Goal: Find contact information

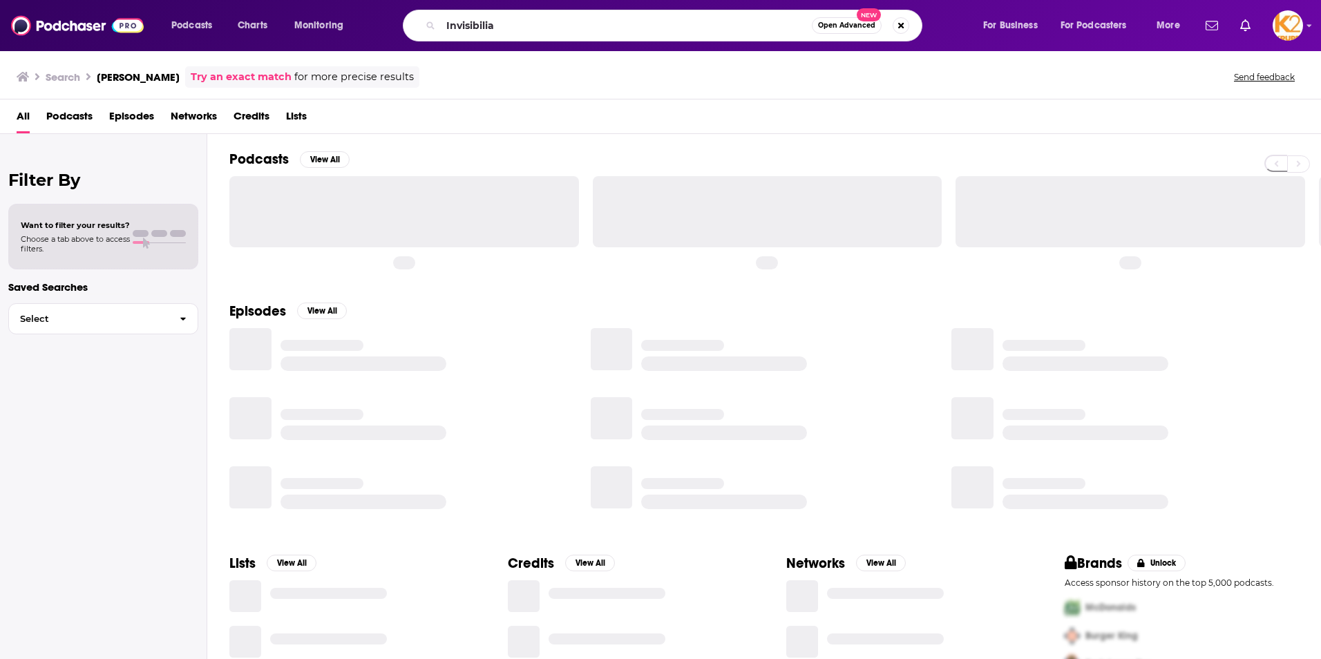
type input "Invisibilia"
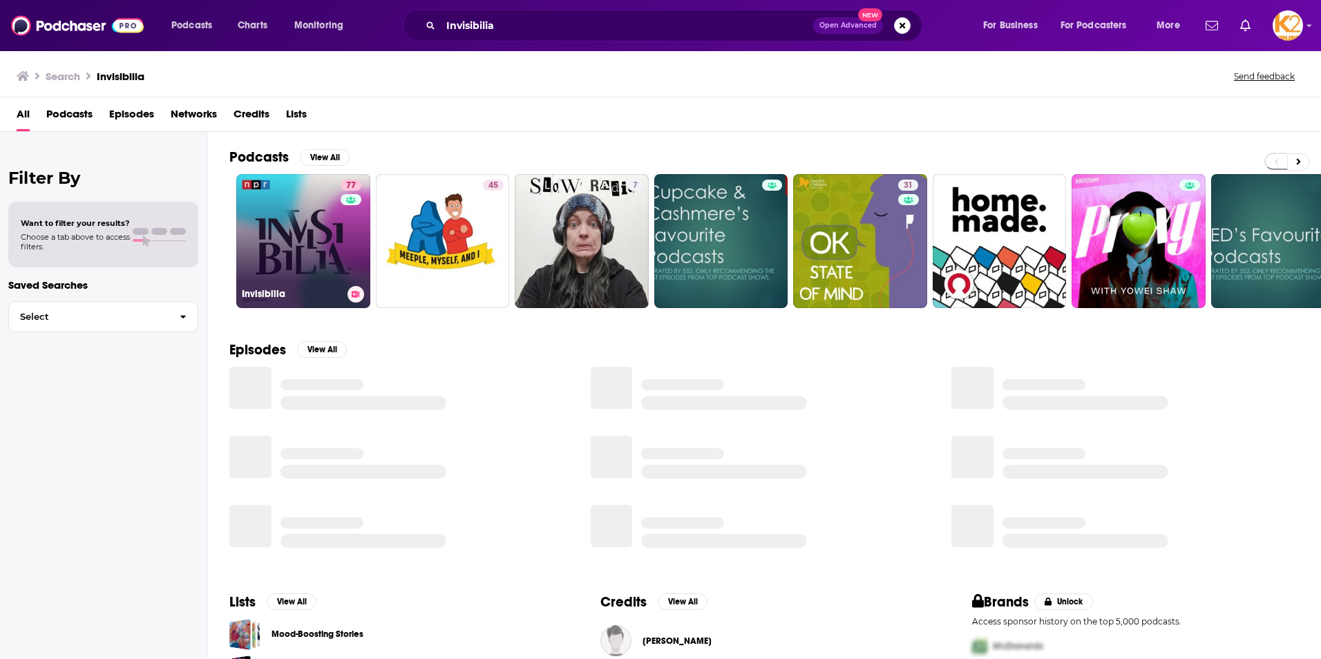
click at [272, 294] on h3 "Invisibilia" at bounding box center [292, 294] width 100 height 12
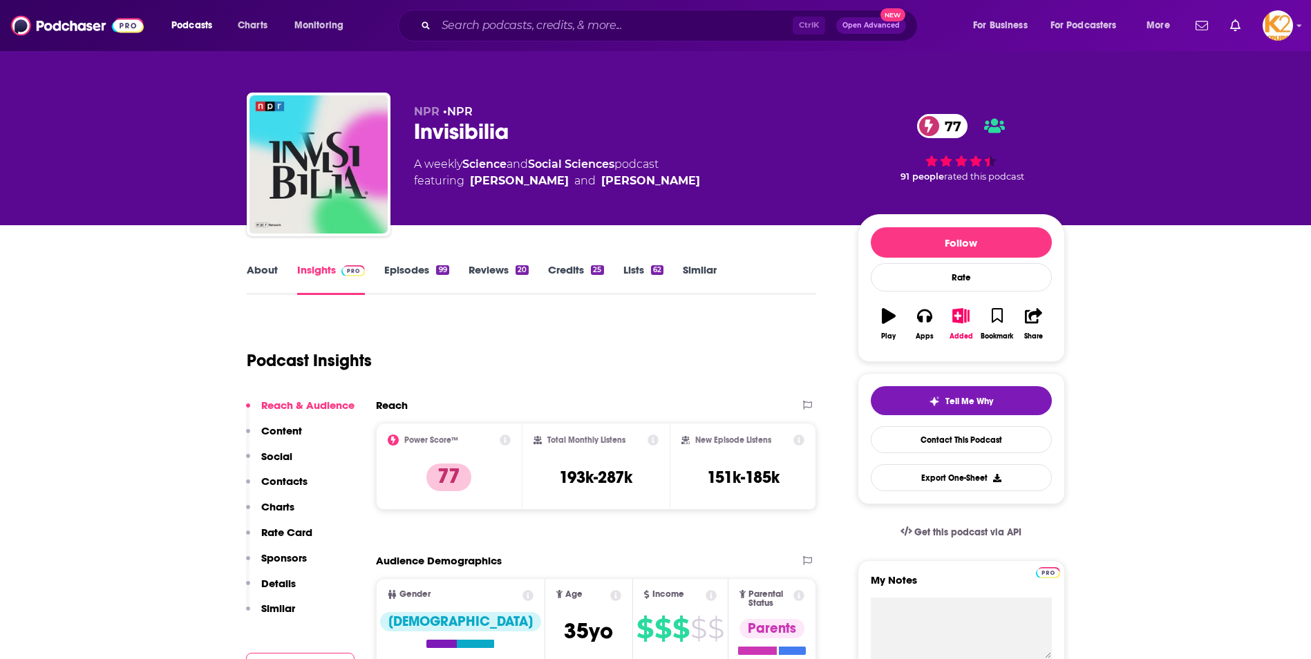
click at [294, 473] on div "Reach & Audience Content Social Contacts Charts Rate Card Sponsors Details Simi…" at bounding box center [300, 513] width 108 height 229
click at [291, 481] on p "Contacts" at bounding box center [284, 481] width 46 height 13
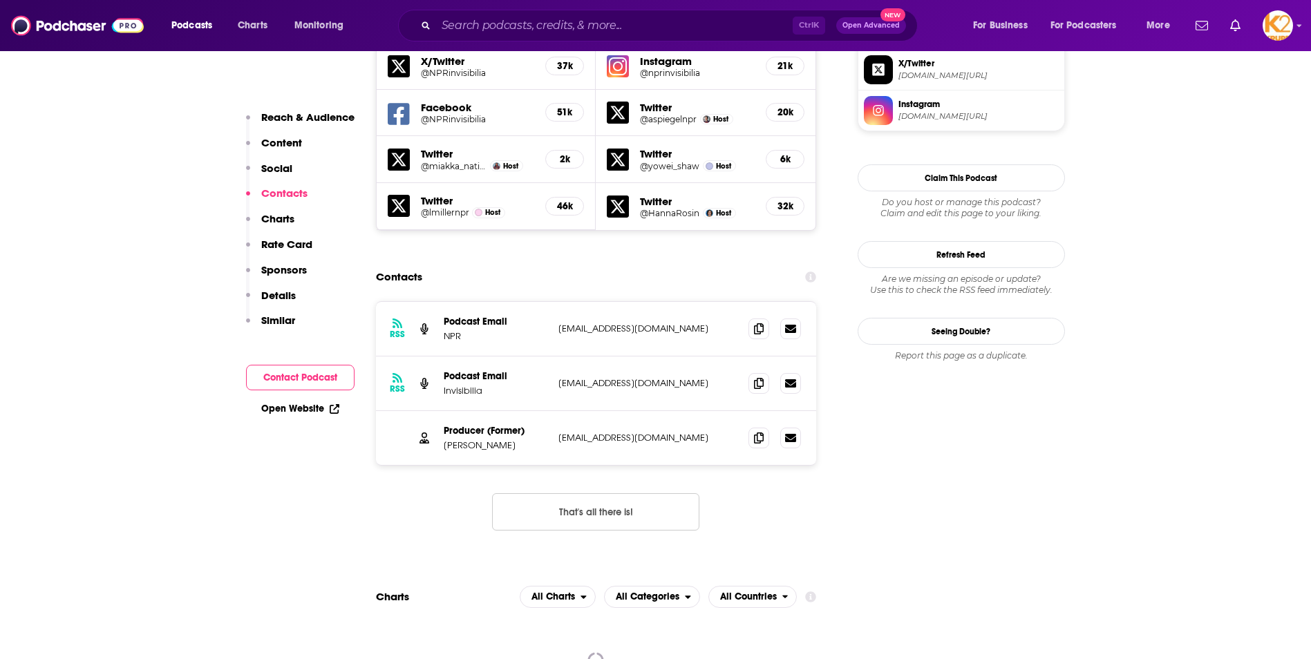
scroll to position [1247, 0]
click at [758, 376] on icon at bounding box center [759, 381] width 10 height 11
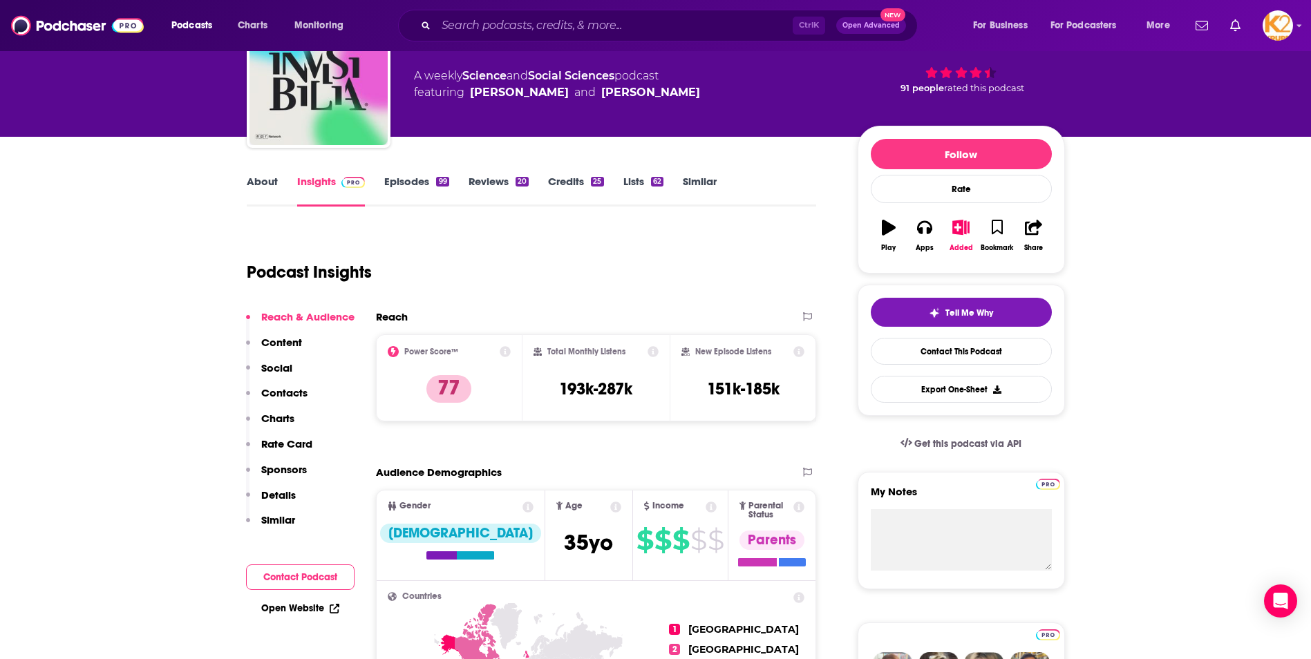
scroll to position [0, 0]
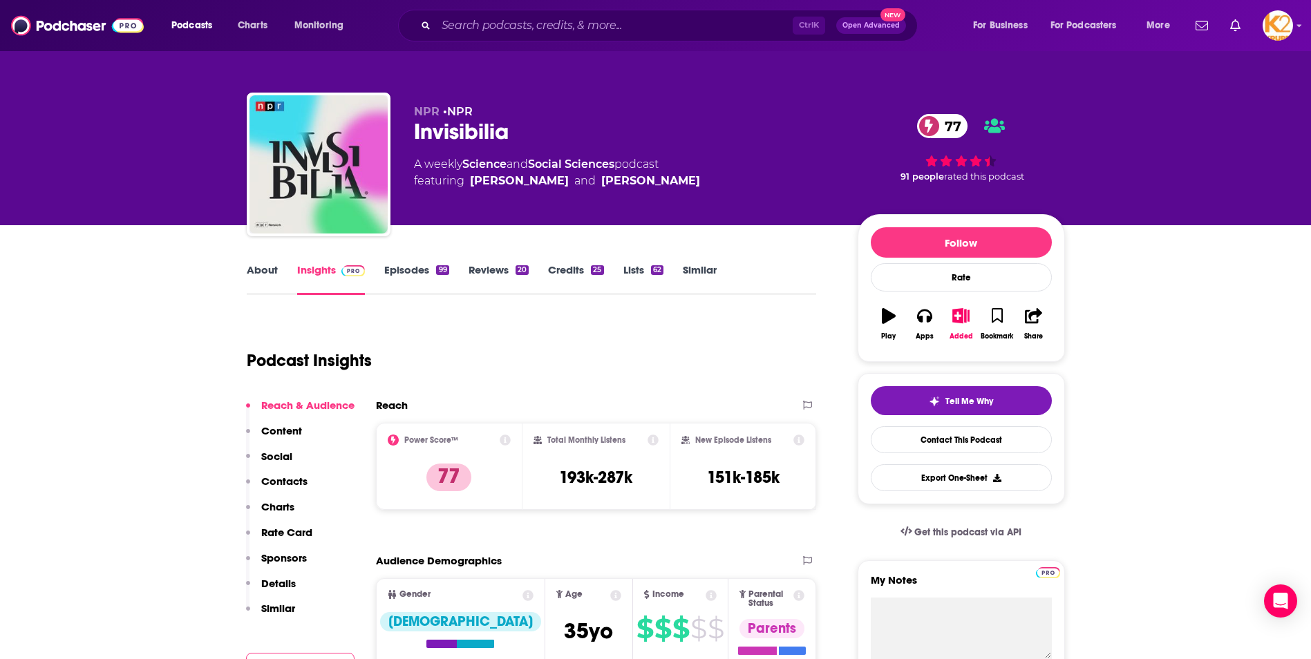
click at [263, 267] on link "About" at bounding box center [262, 279] width 31 height 32
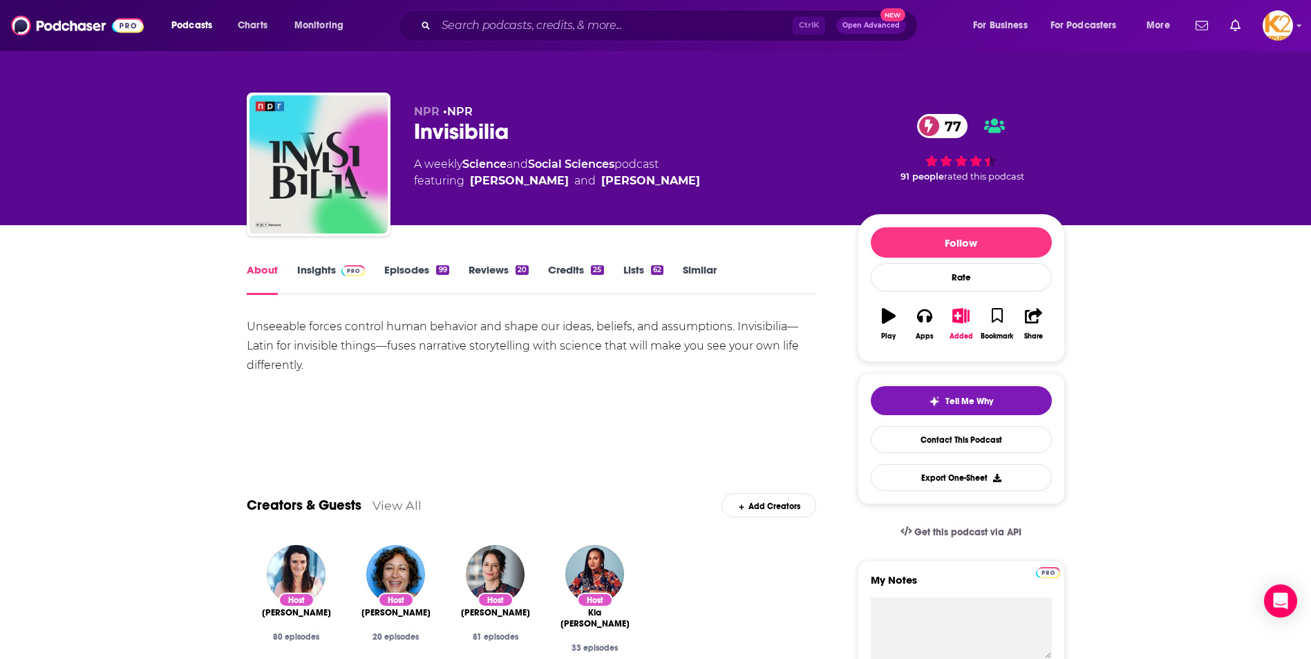
click at [303, 274] on link "Insights" at bounding box center [331, 279] width 68 height 32
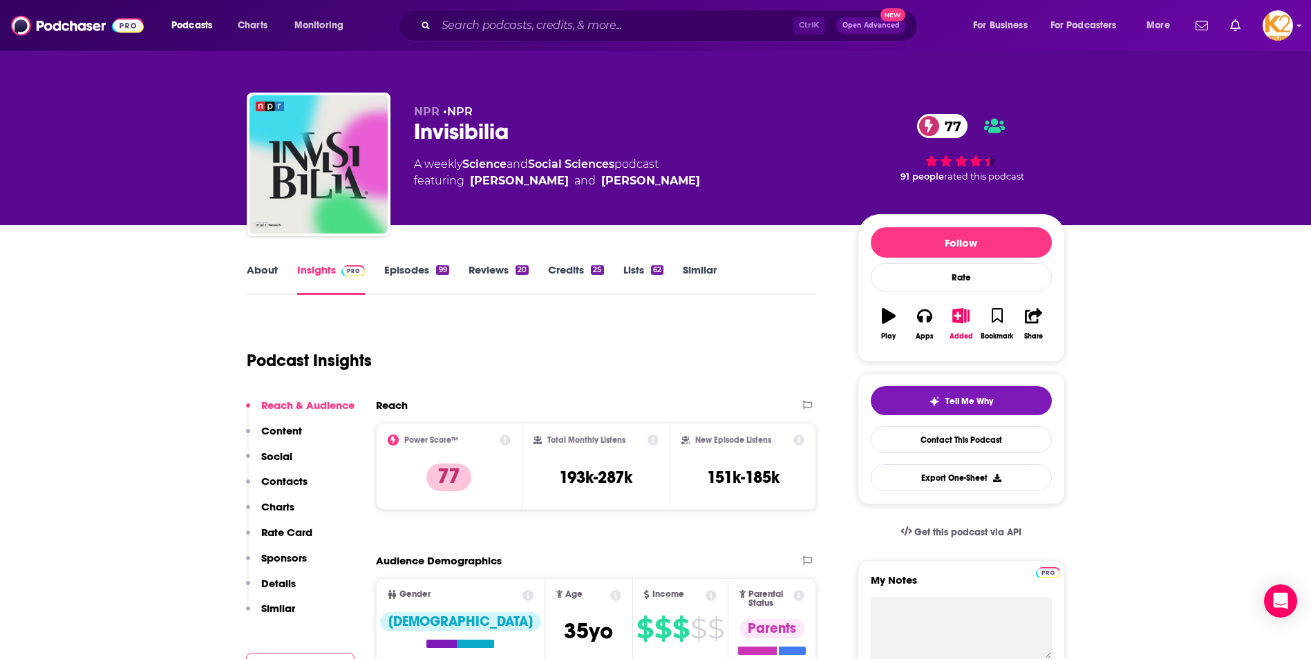
click at [282, 474] on button "Social" at bounding box center [269, 463] width 46 height 26
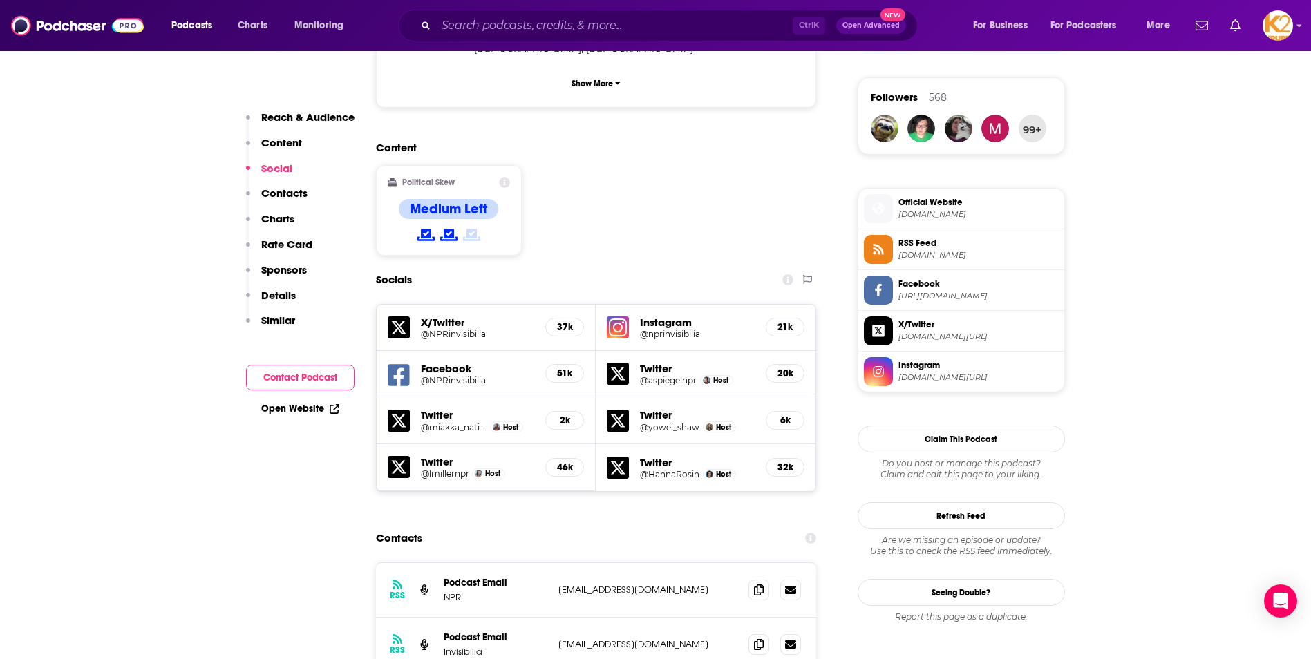
scroll to position [989, 0]
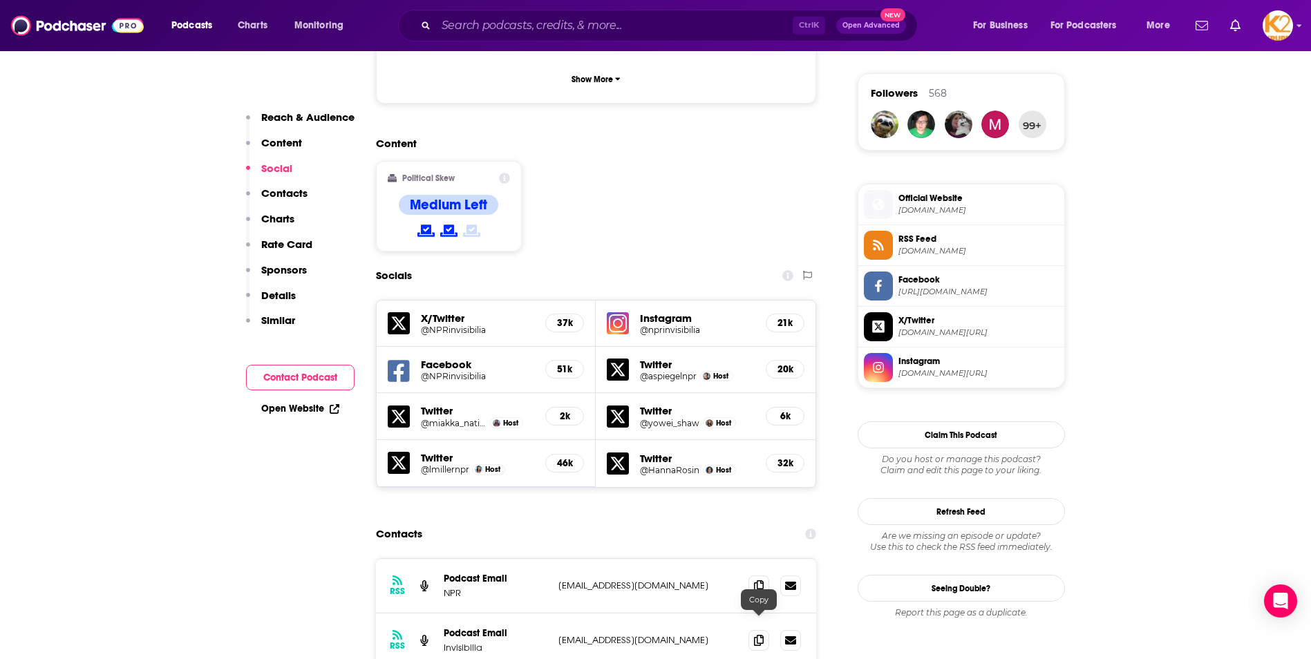
click at [460, 30] on input "Search podcasts, credits, & more..." at bounding box center [614, 26] width 357 height 22
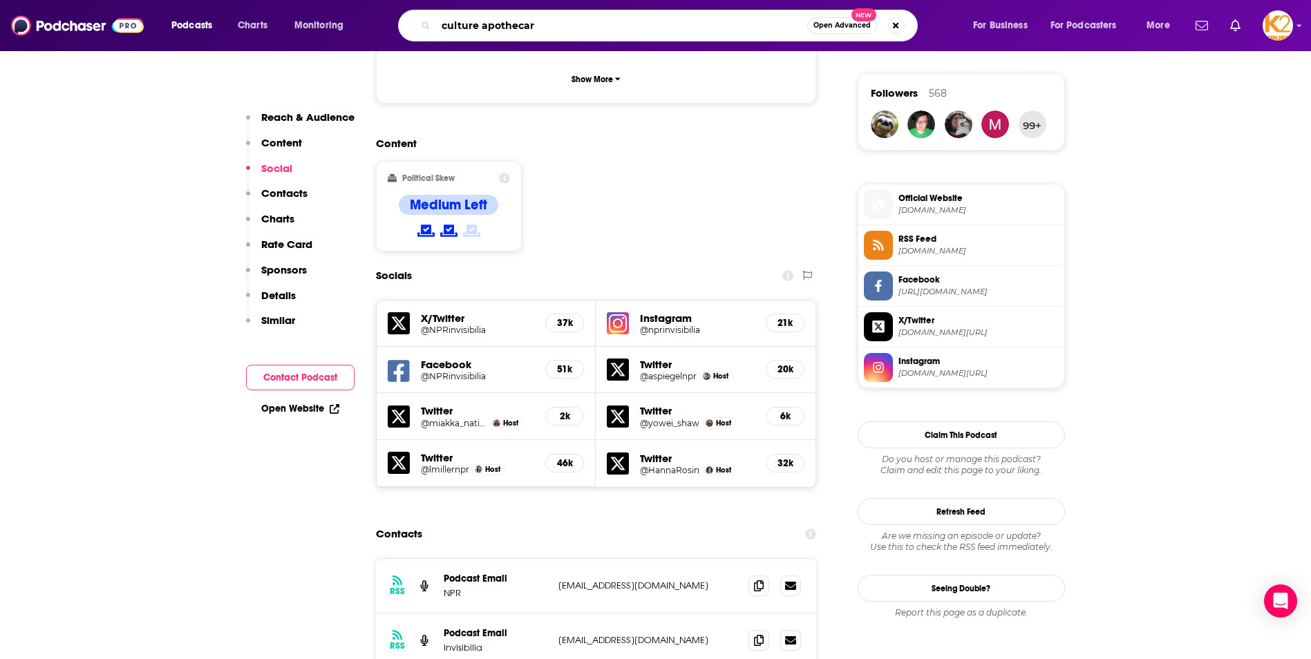
type input "culture apothecary"
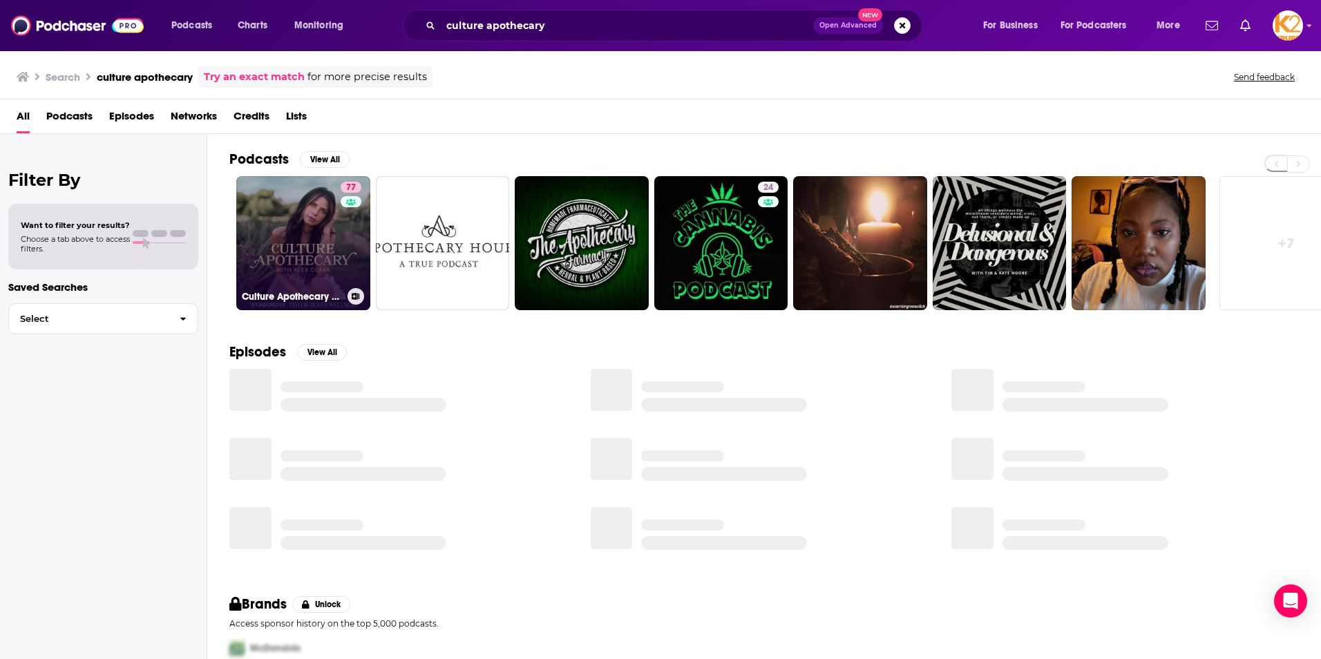
click at [296, 264] on link "77 Culture Apothecary with [PERSON_NAME]" at bounding box center [303, 243] width 134 height 134
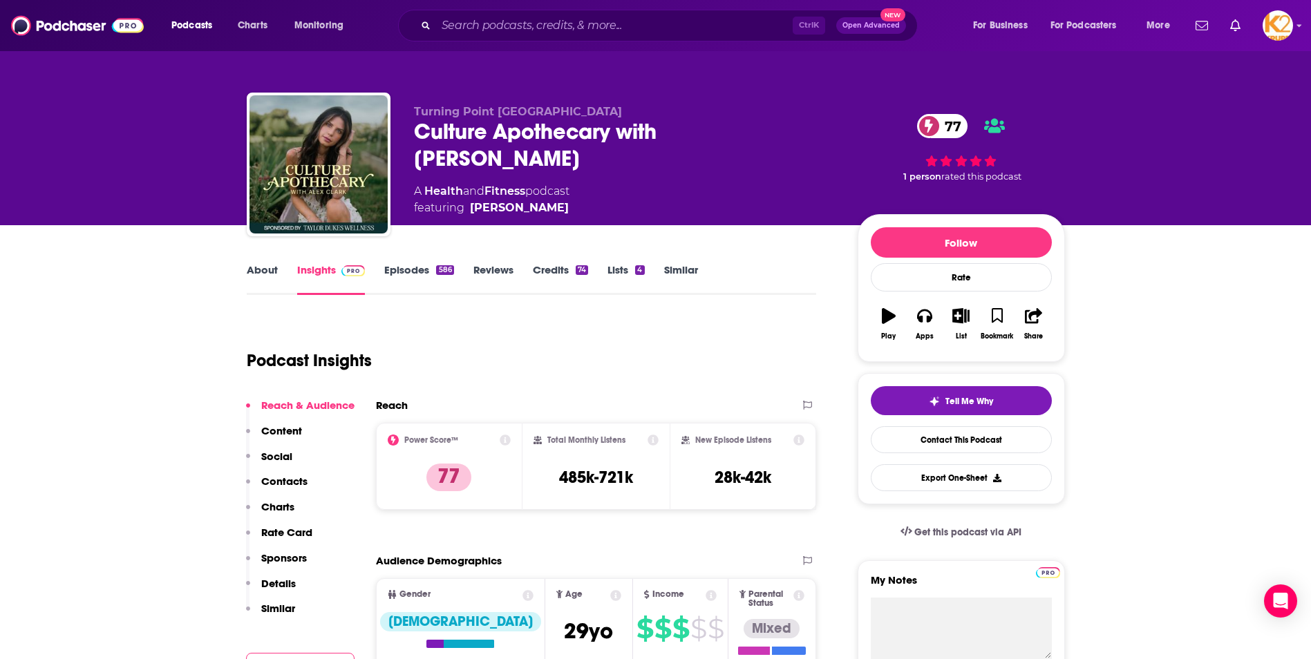
click at [266, 483] on p "Contacts" at bounding box center [284, 481] width 46 height 13
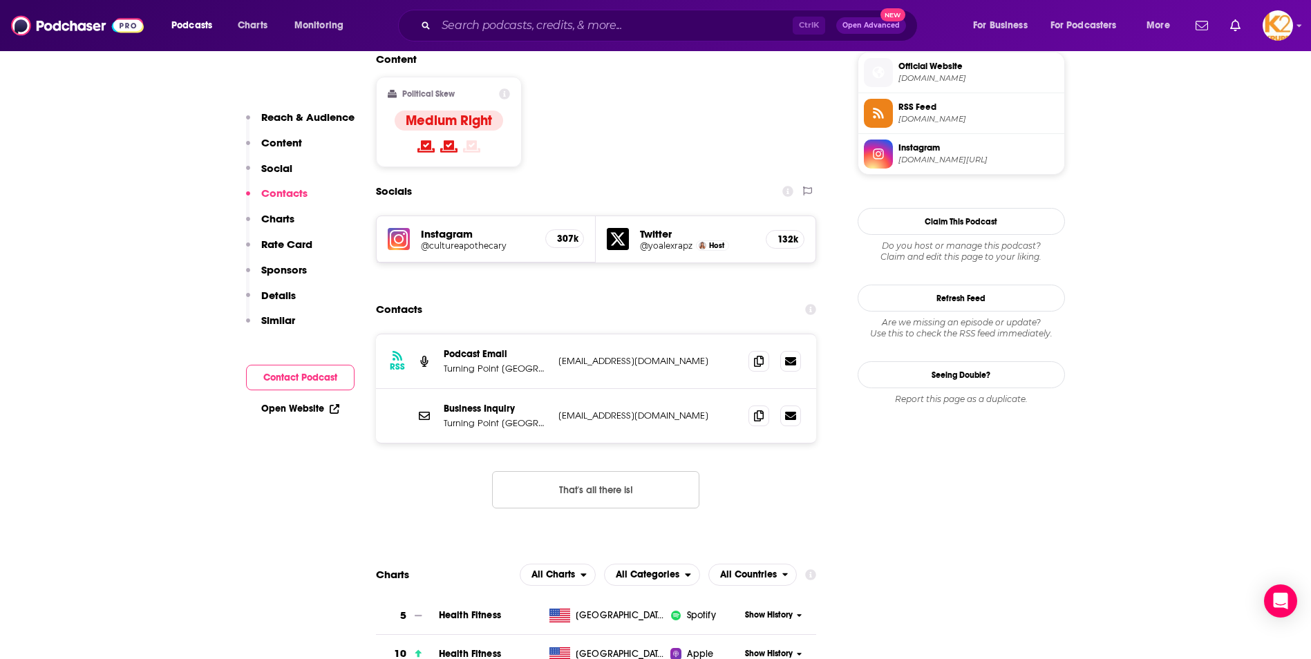
scroll to position [1139, 0]
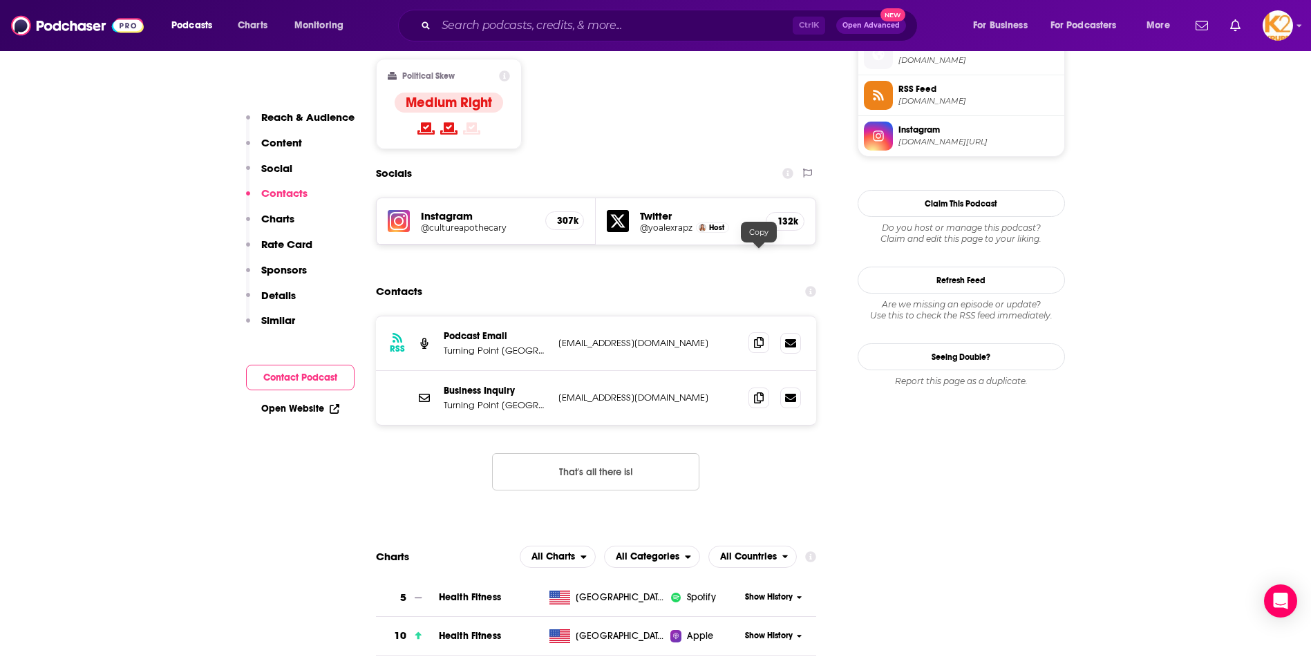
click at [755, 337] on icon at bounding box center [759, 342] width 10 height 11
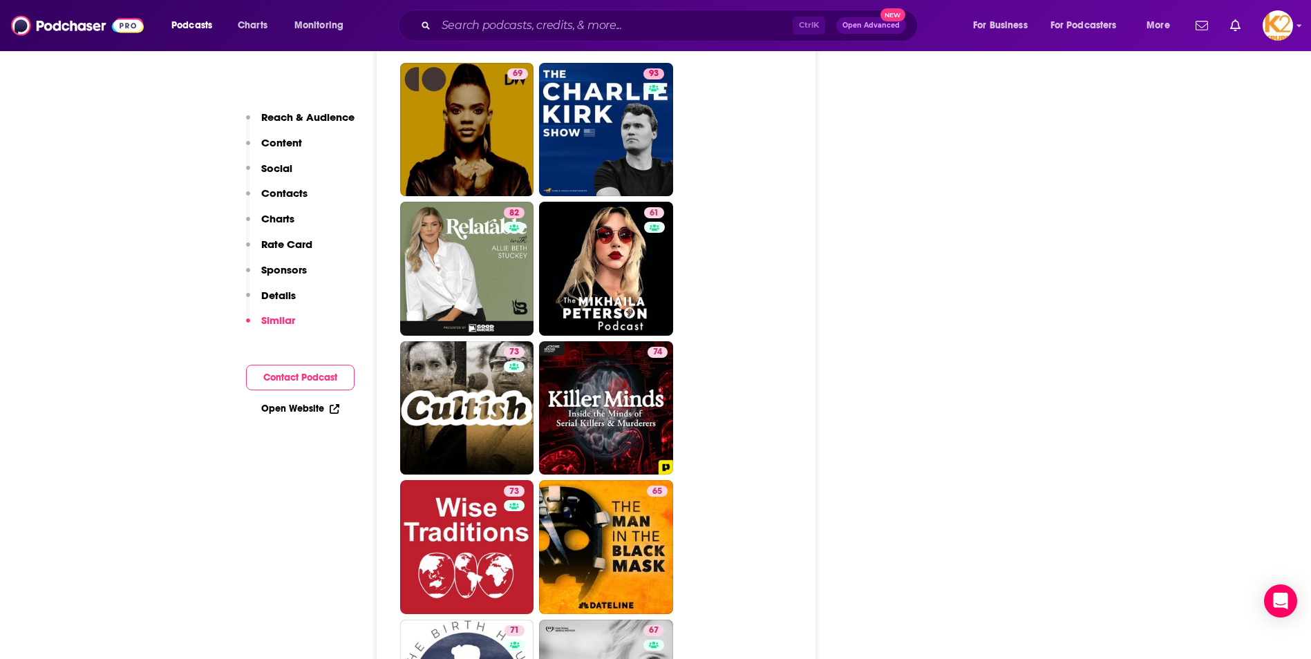
scroll to position [3143, 0]
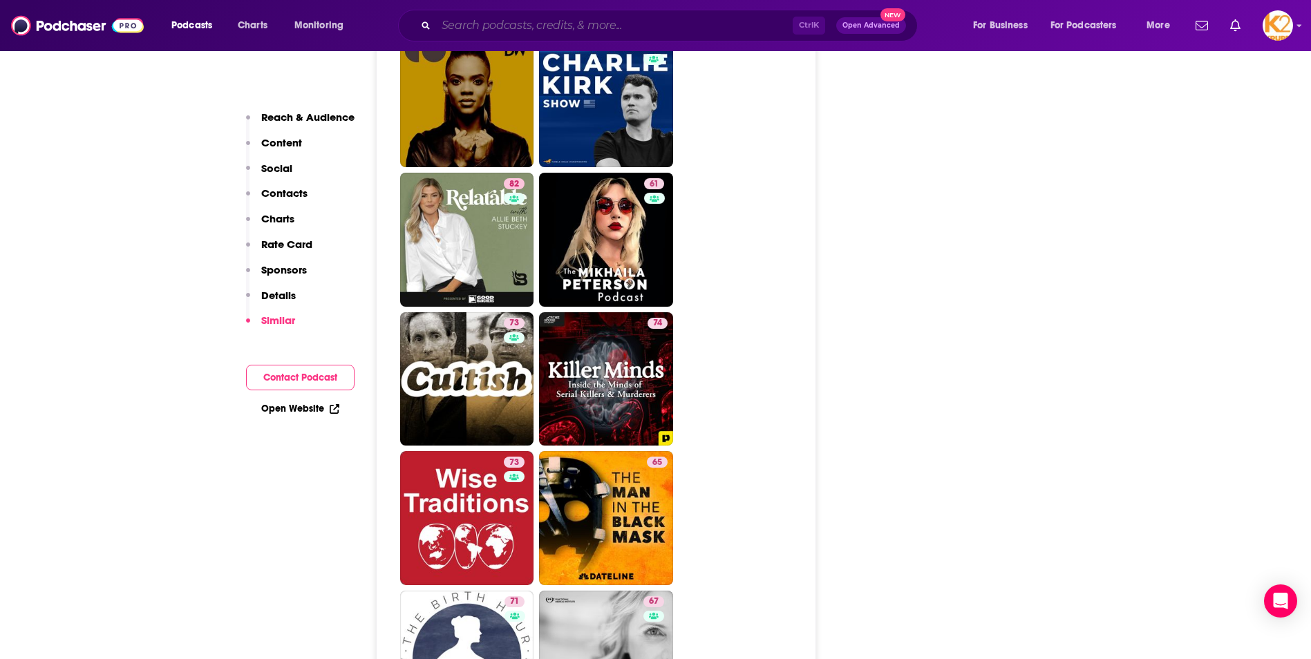
click at [488, 15] on input "Search podcasts, credits, & more..." at bounding box center [614, 26] width 357 height 22
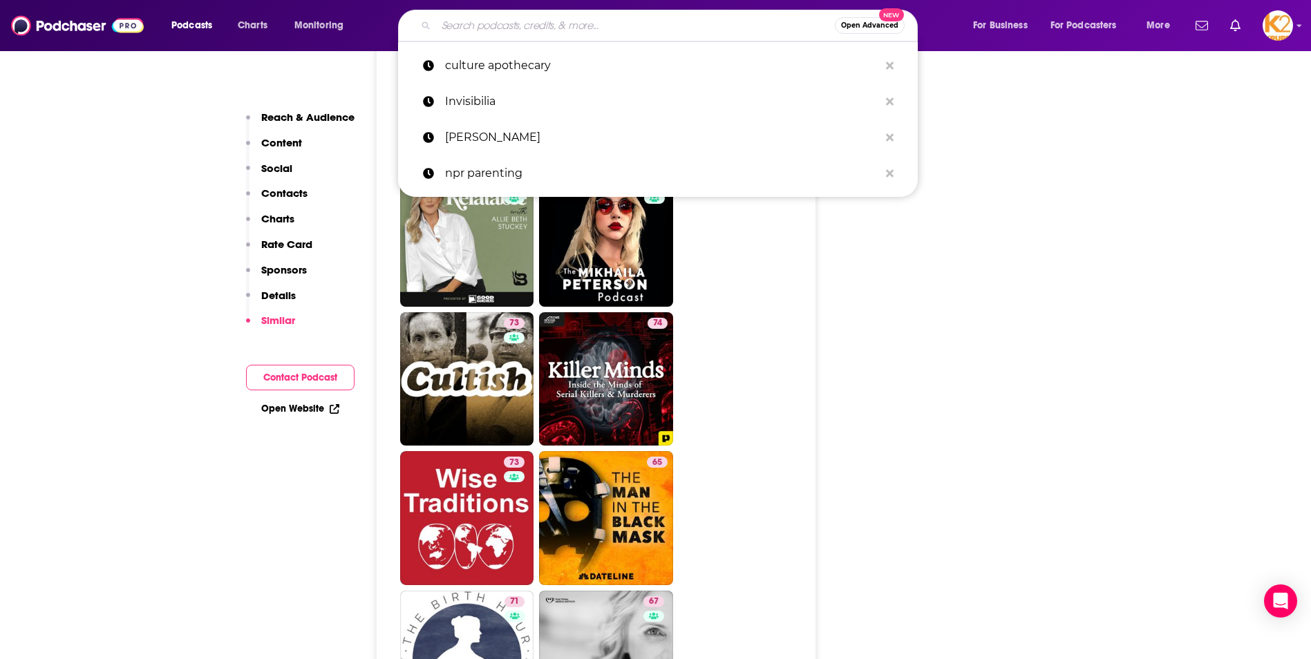
paste input "The Life Coach School Podcast"
type input "The Life Coach School Podcast"
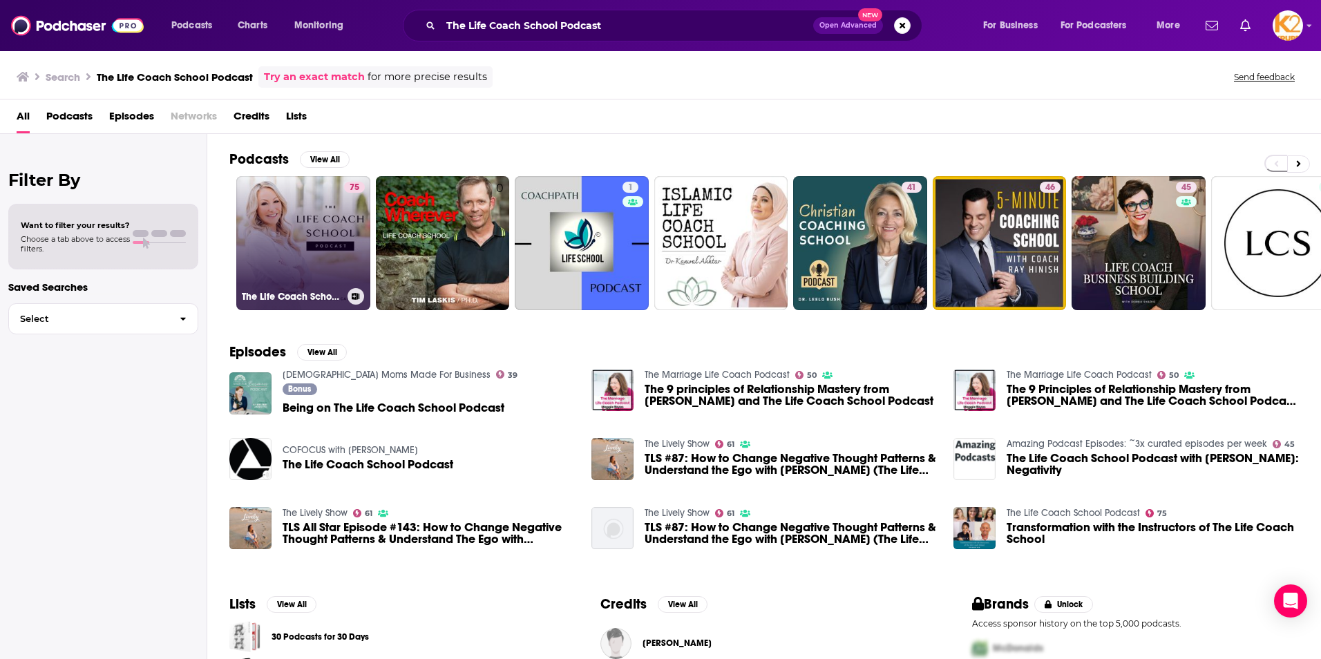
click at [328, 256] on link "75 The Life Coach School Podcast" at bounding box center [303, 243] width 134 height 134
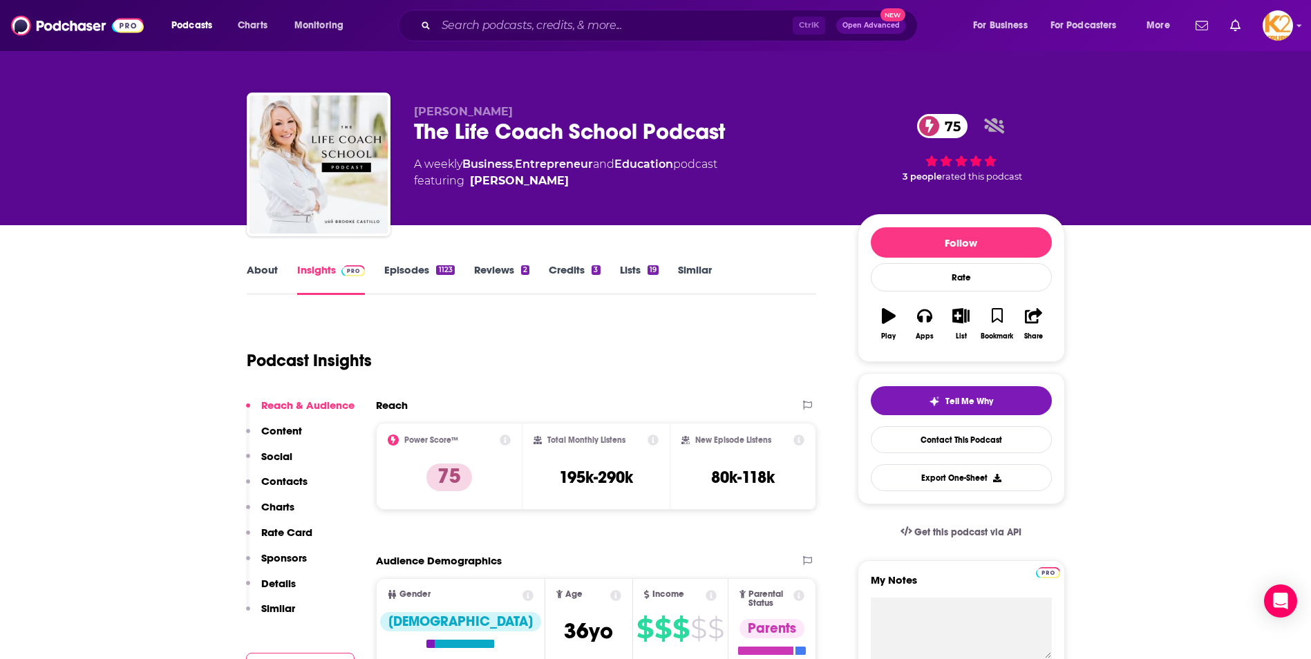
click at [286, 478] on p "Contacts" at bounding box center [284, 481] width 46 height 13
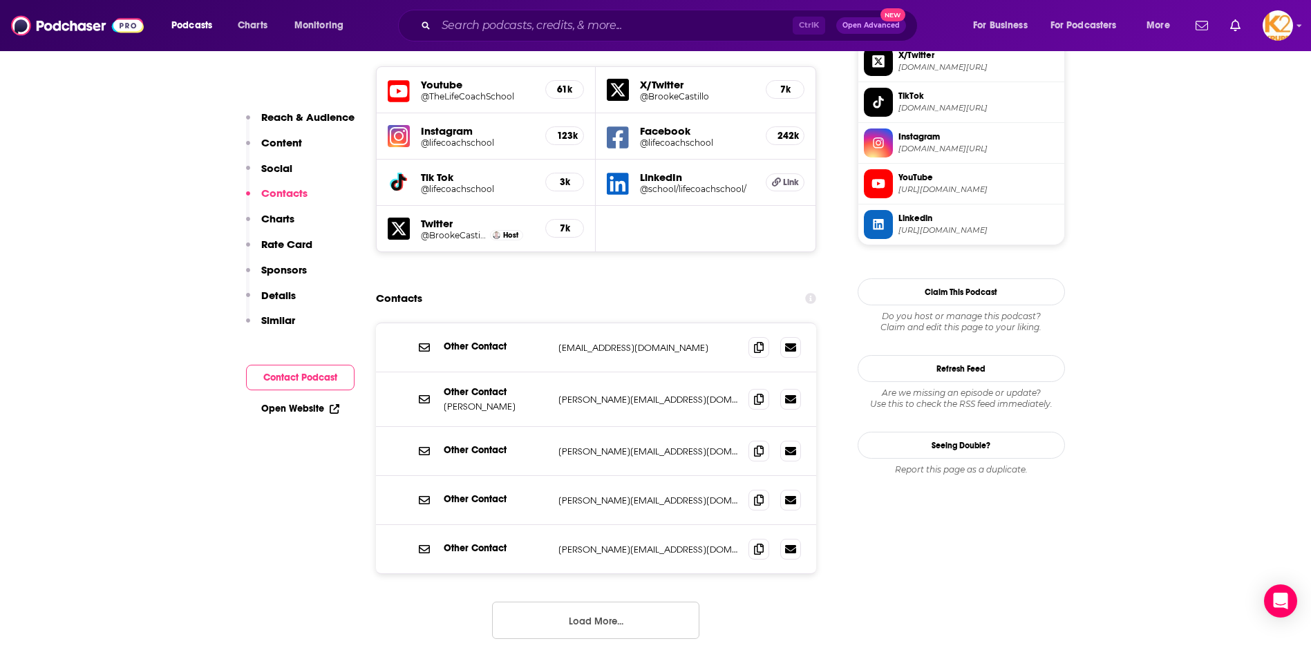
scroll to position [1277, 0]
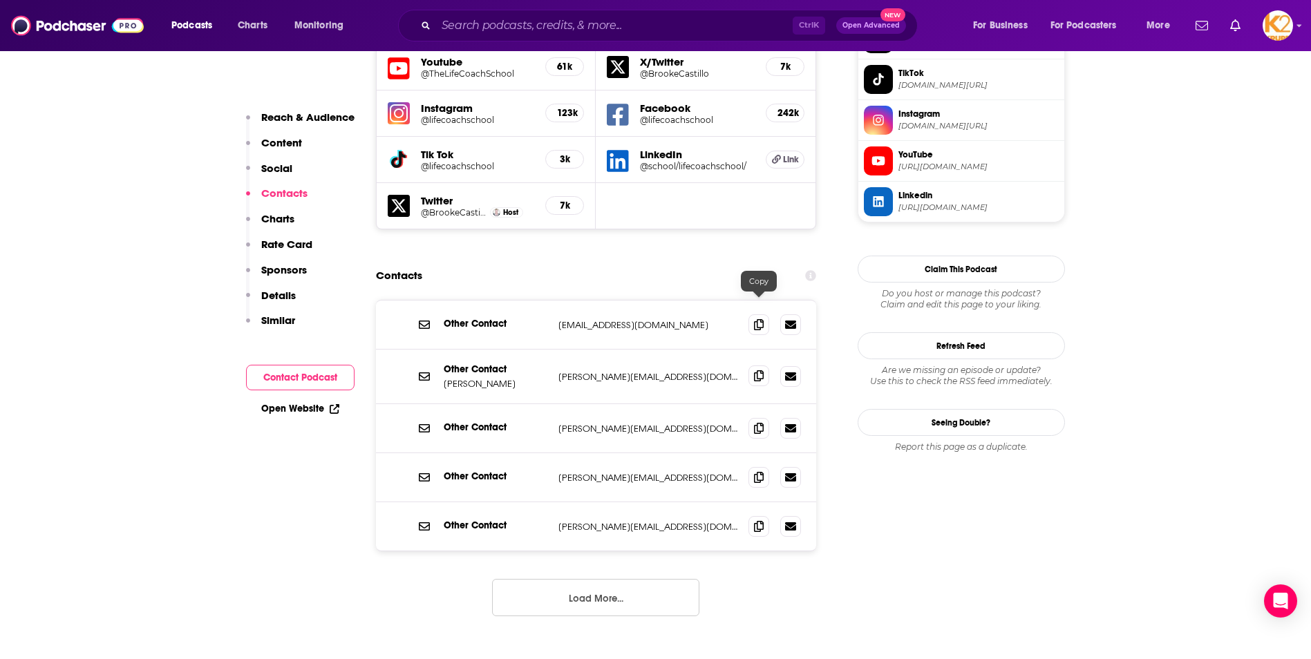
drag, startPoint x: 758, startPoint y: 307, endPoint x: 757, endPoint y: 323, distance: 16.6
click at [758, 371] on icon at bounding box center [759, 376] width 10 height 11
click at [761, 422] on icon at bounding box center [759, 427] width 10 height 11
click at [762, 471] on icon at bounding box center [759, 476] width 10 height 11
click at [760, 516] on span at bounding box center [758, 526] width 21 height 21
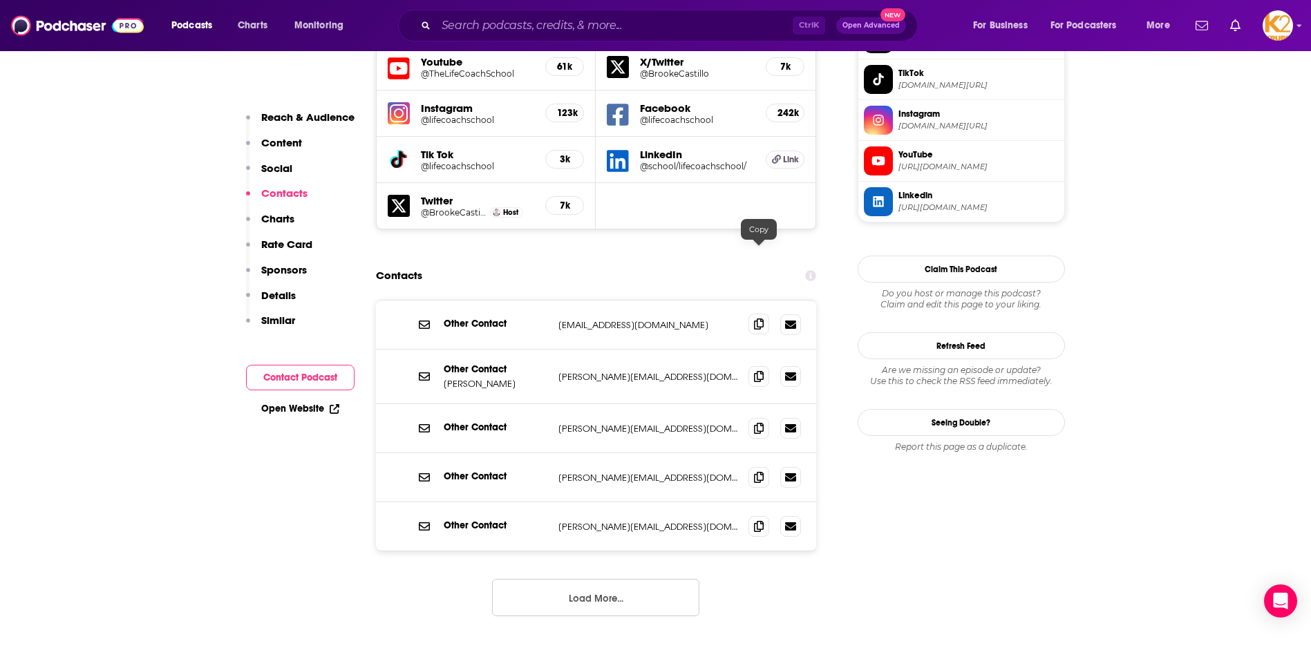
click at [768, 314] on span at bounding box center [758, 324] width 21 height 21
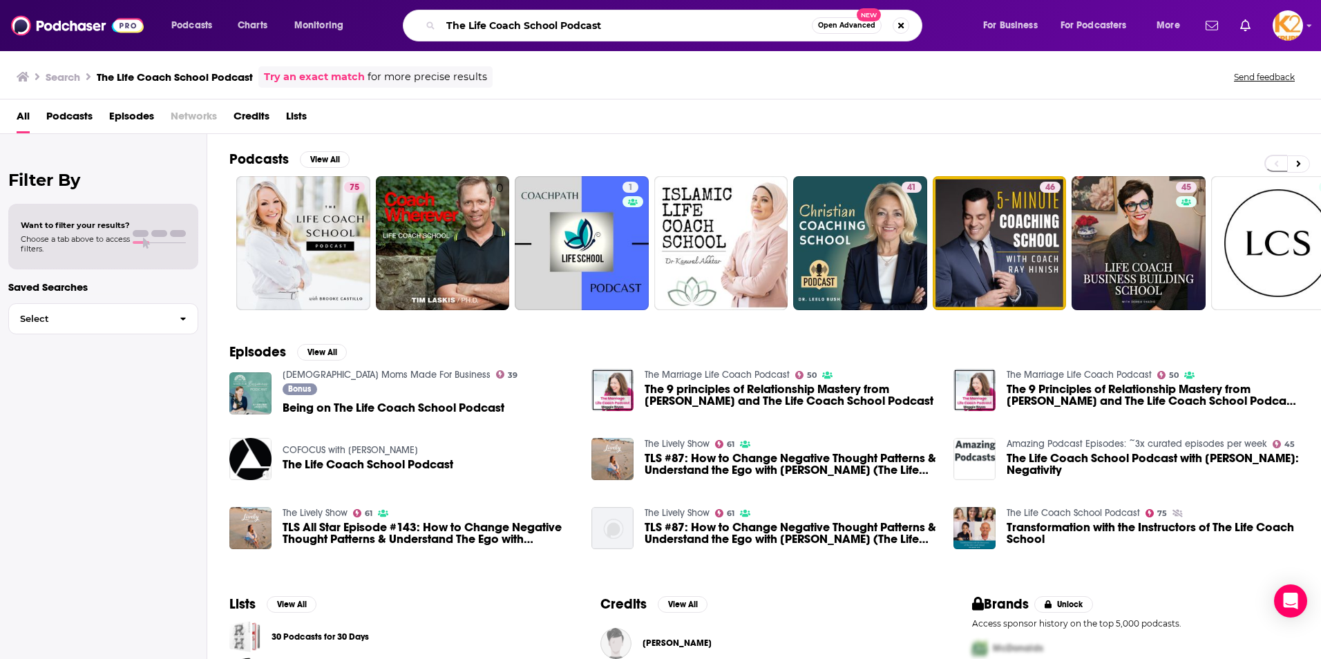
drag, startPoint x: 510, startPoint y: 28, endPoint x: 382, endPoint y: 19, distance: 128.1
click at [382, 19] on div "Podcasts Charts Monitoring The Life Coach School Podcast Open Advanced New For …" at bounding box center [678, 26] width 1032 height 32
paste input "[PERSON_NAME] Show"
type input "The [PERSON_NAME] Show"
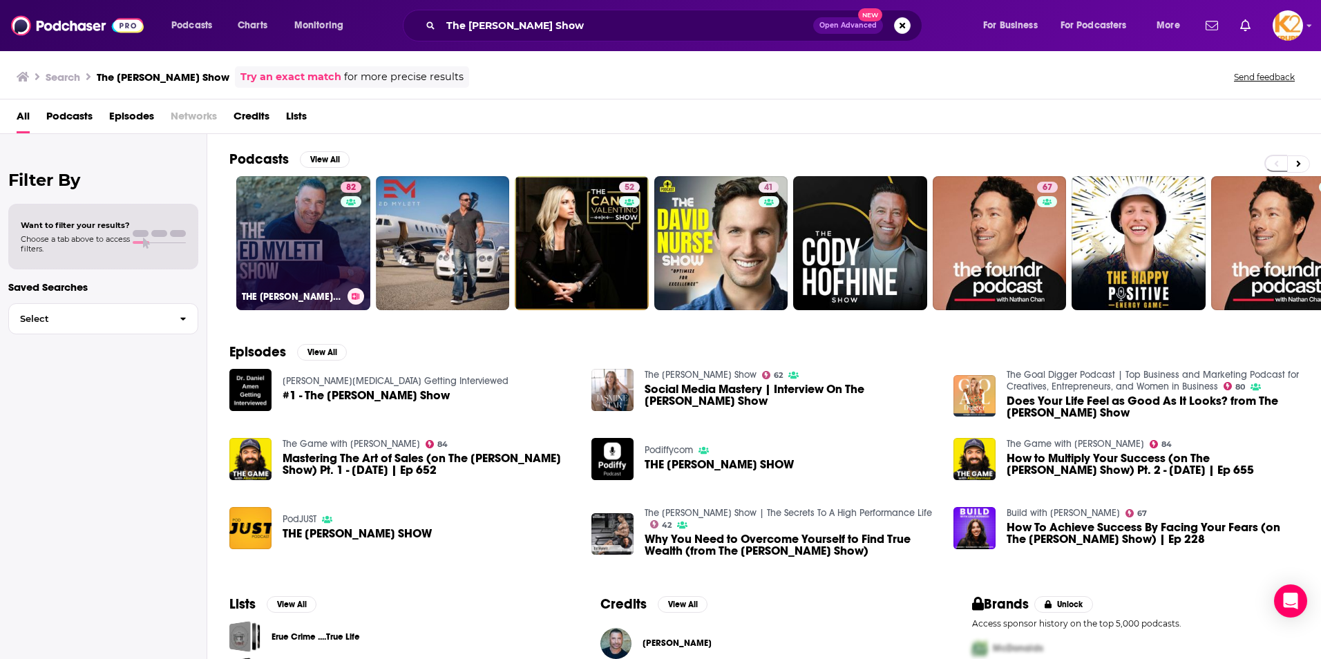
click at [258, 211] on link "82 THE [PERSON_NAME] SHOW" at bounding box center [303, 243] width 134 height 134
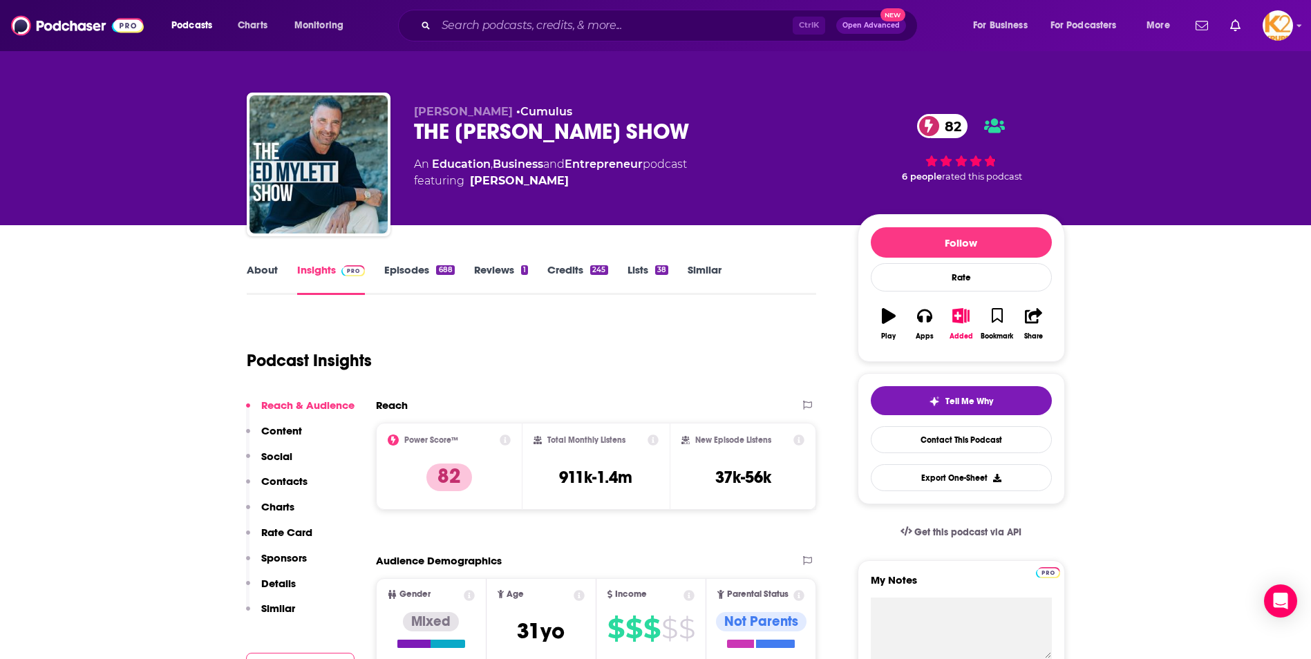
click at [265, 270] on link "About" at bounding box center [262, 279] width 31 height 32
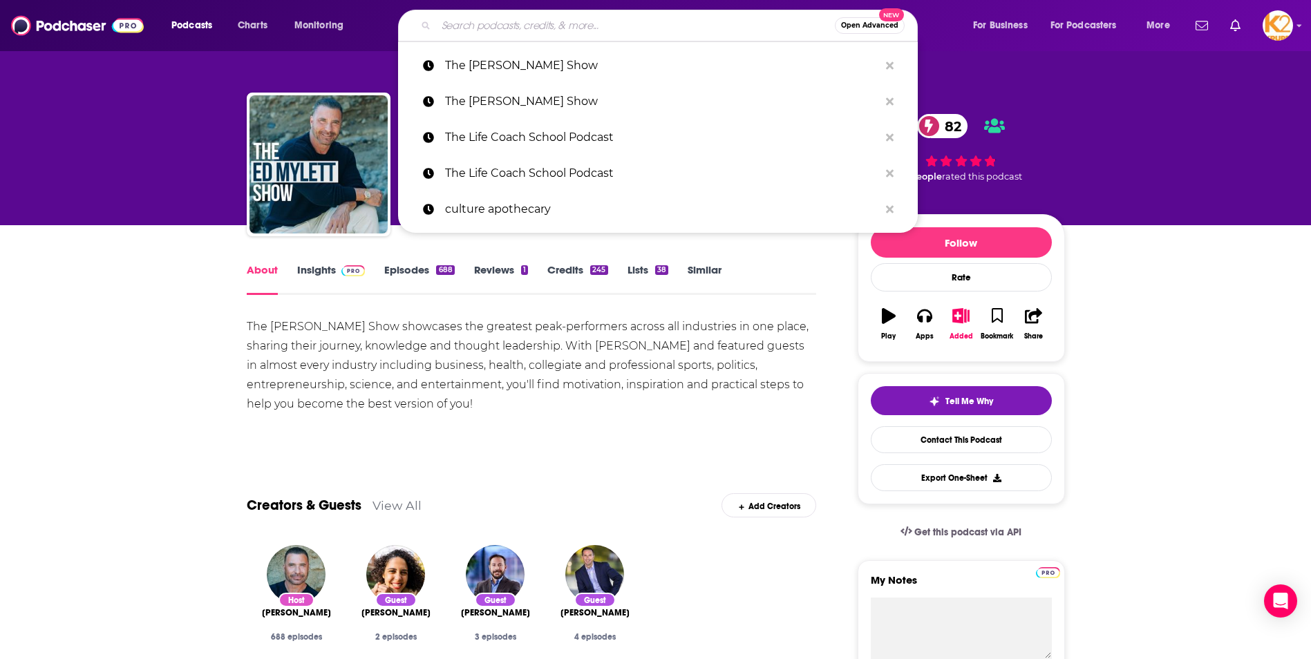
click at [482, 19] on input "Search podcasts, credits, & more..." at bounding box center [635, 26] width 399 height 22
paste input "The Good Energy Healing Show"
type input "The Good Energy Healing Show"
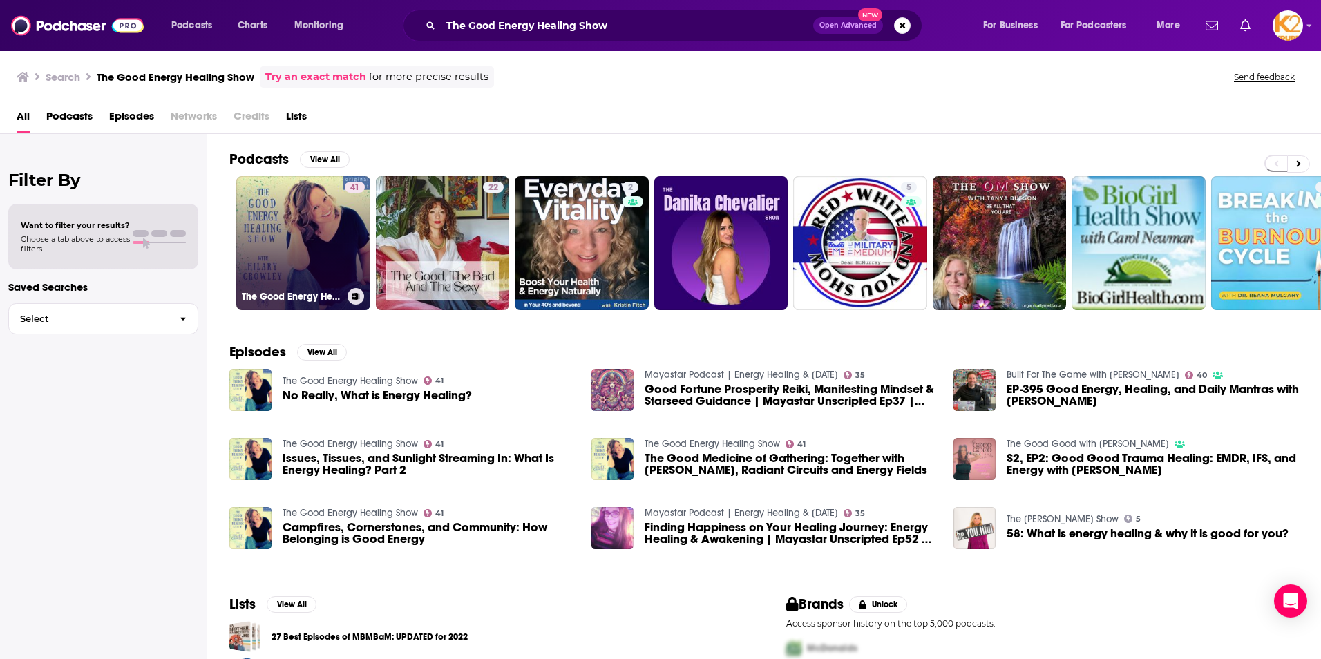
click at [258, 240] on link "41 The Good Energy Healing Show" at bounding box center [303, 243] width 134 height 134
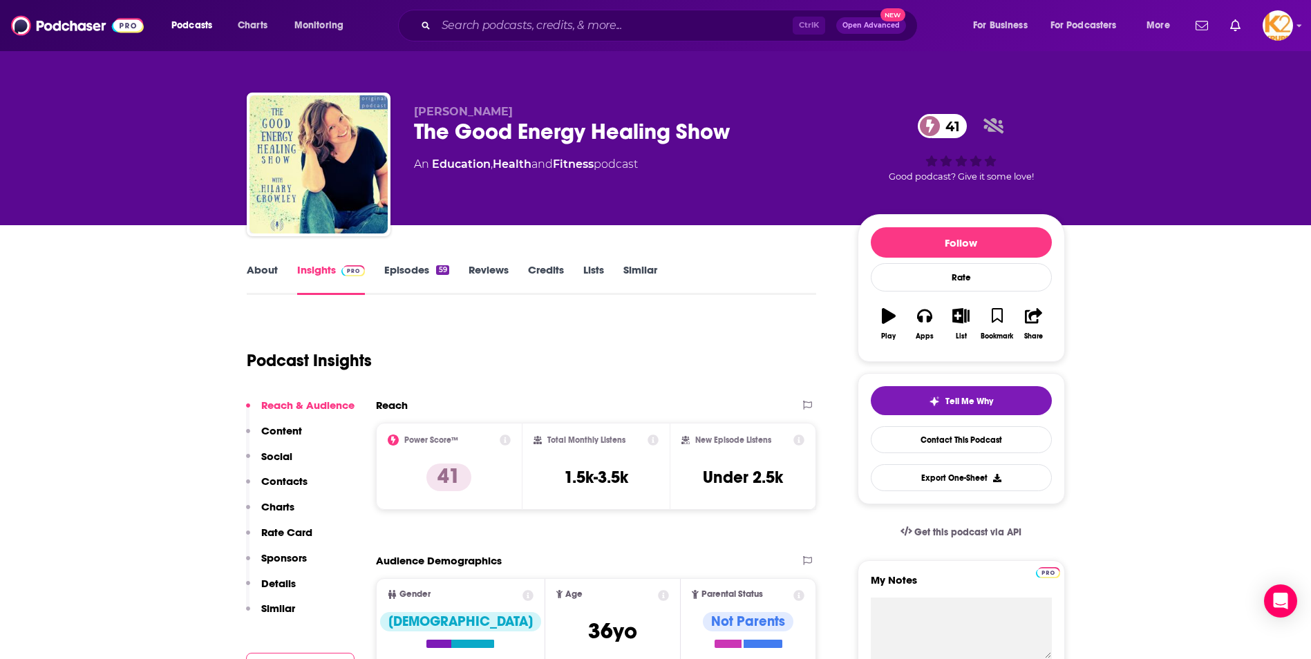
click at [281, 486] on p "Contacts" at bounding box center [284, 481] width 46 height 13
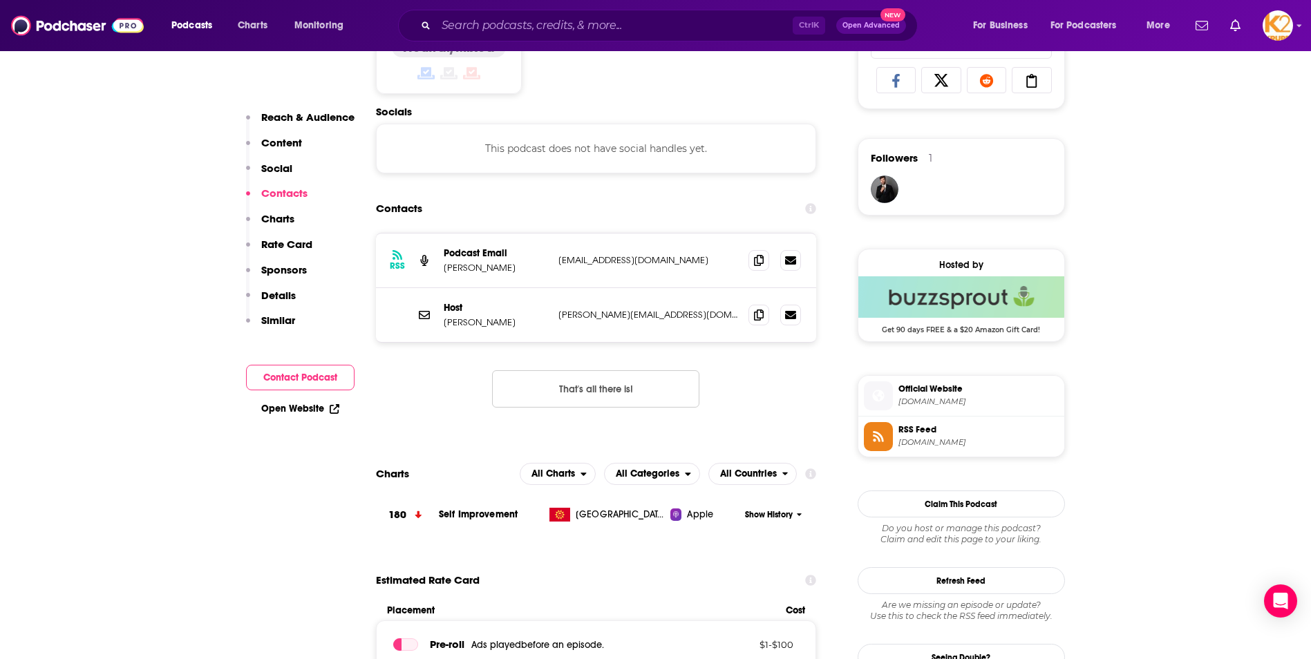
scroll to position [927, 0]
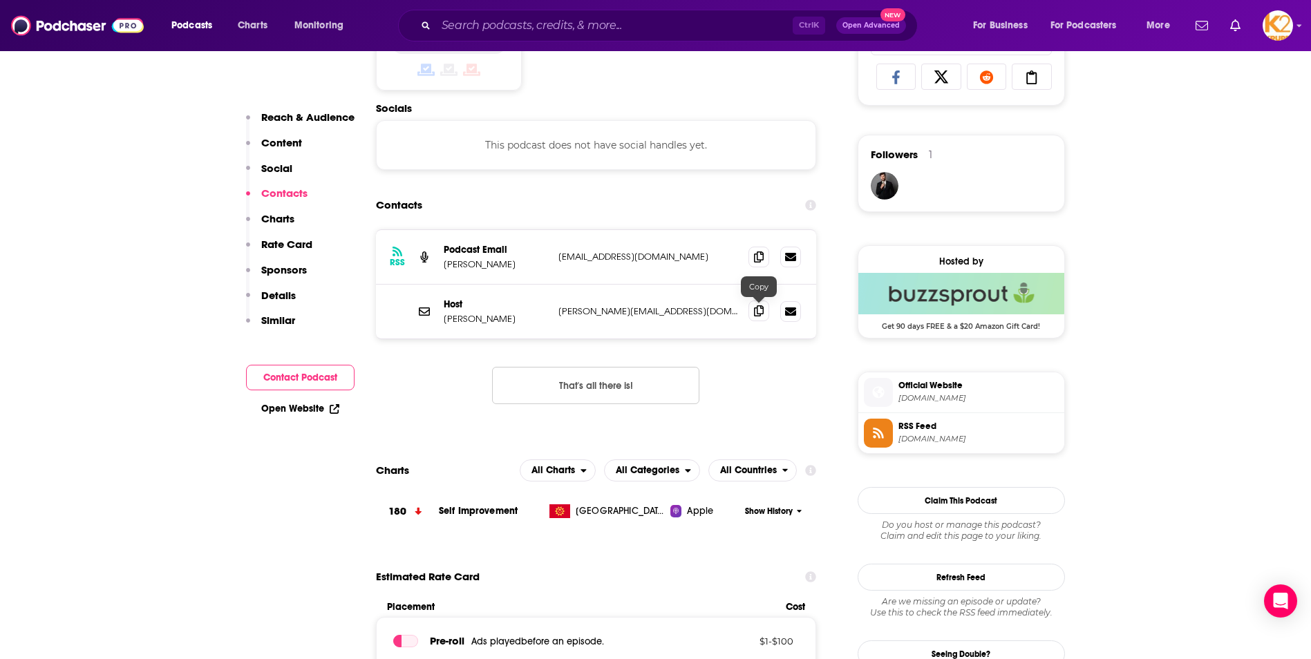
click at [750, 308] on span at bounding box center [758, 311] width 21 height 21
click at [530, 13] on div "Ctrl K Open Advanced New" at bounding box center [658, 26] width 520 height 32
click at [532, 23] on input "Search podcasts, credits, & more..." at bounding box center [614, 26] width 357 height 22
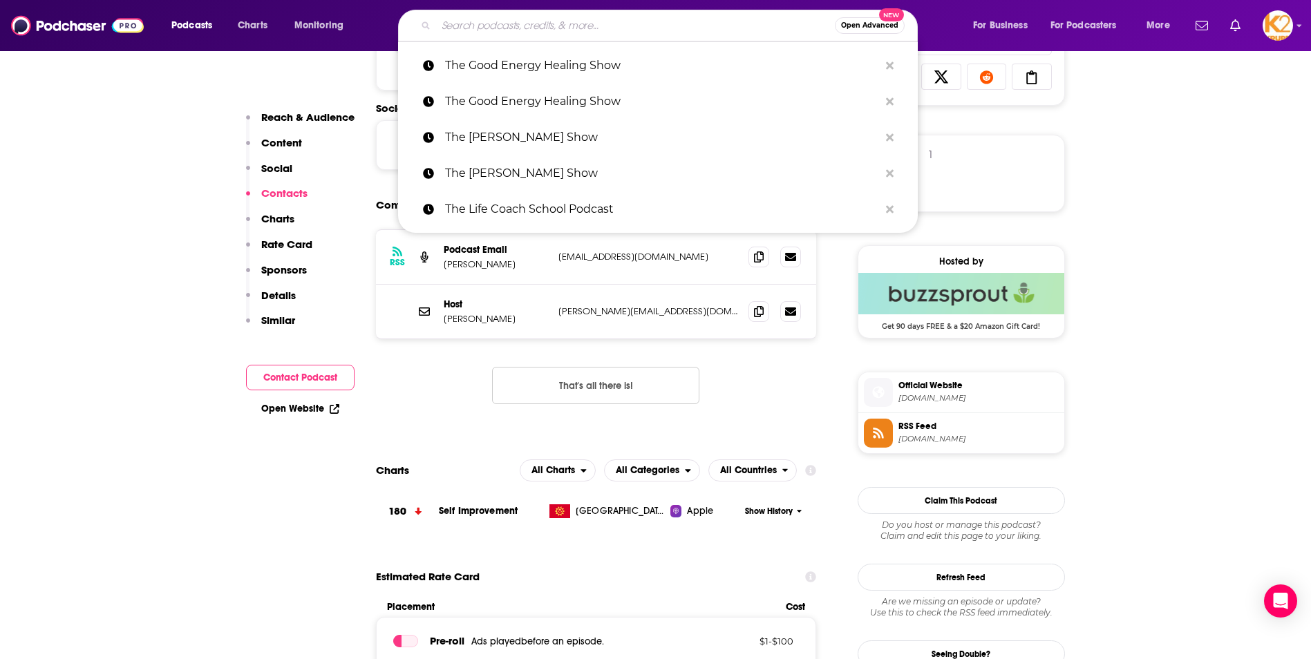
paste input "The Energy Healing Podcast"
type input "The Energy Healing Podcast"
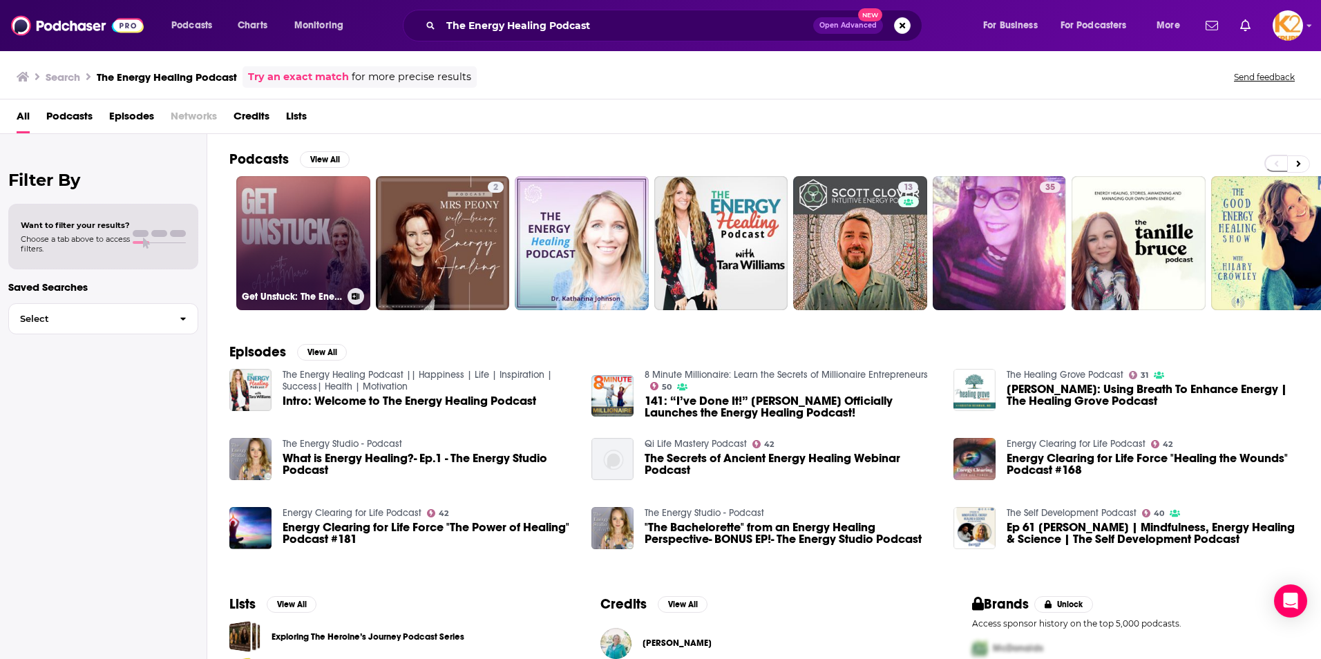
click at [333, 237] on link "Get Unstuck: The Energy Healing Podcast" at bounding box center [303, 243] width 134 height 134
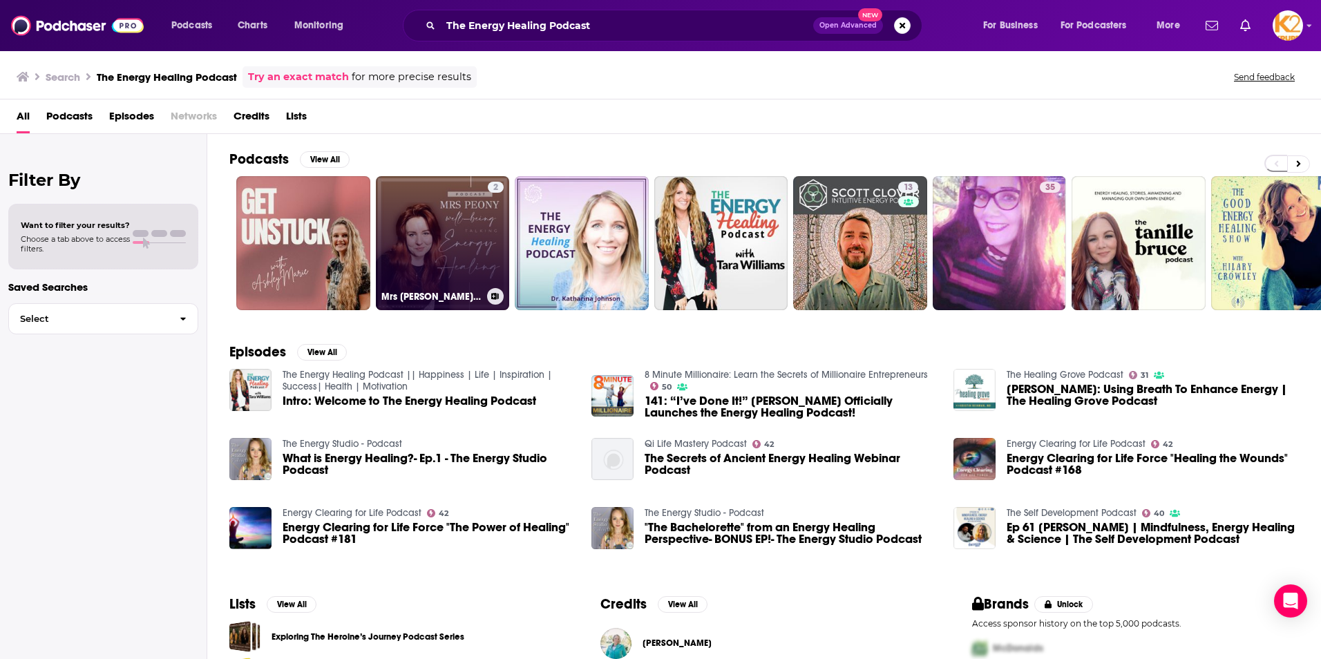
click at [457, 254] on link "2 Mrs [PERSON_NAME] - The Energy Healing Podcast" at bounding box center [443, 243] width 134 height 134
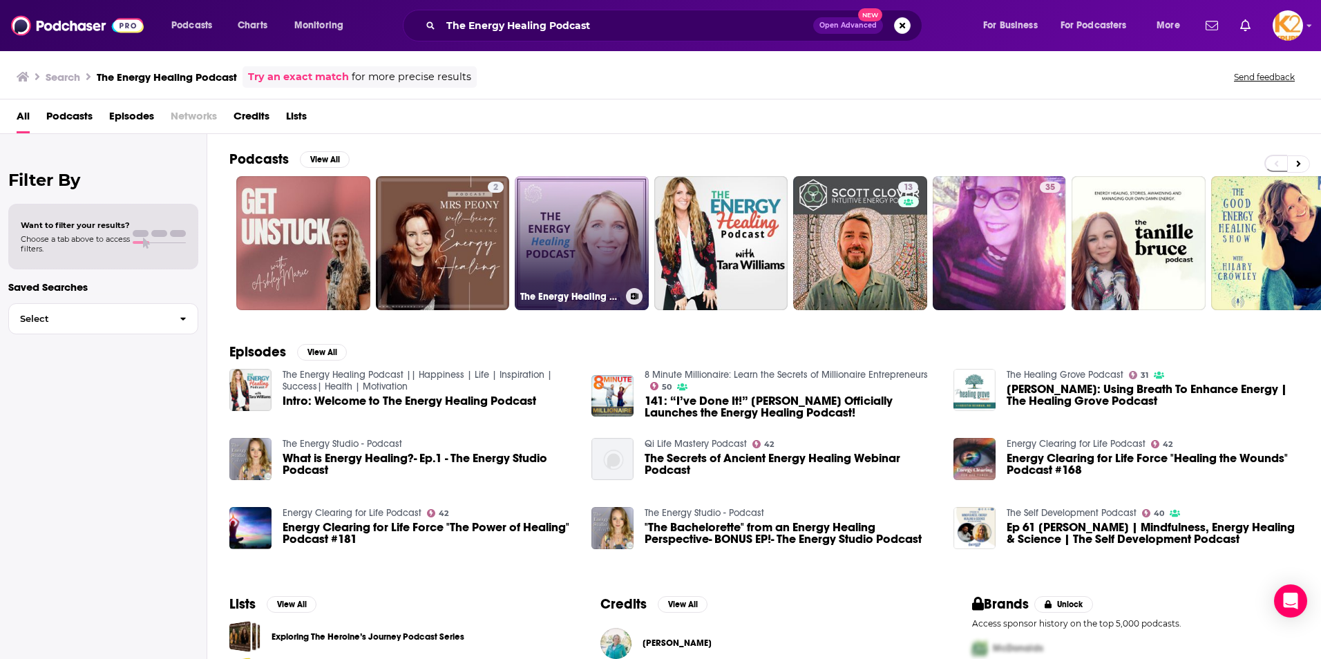
click at [623, 210] on link "The Energy Healing Podcast with [PERSON_NAME]" at bounding box center [582, 243] width 134 height 134
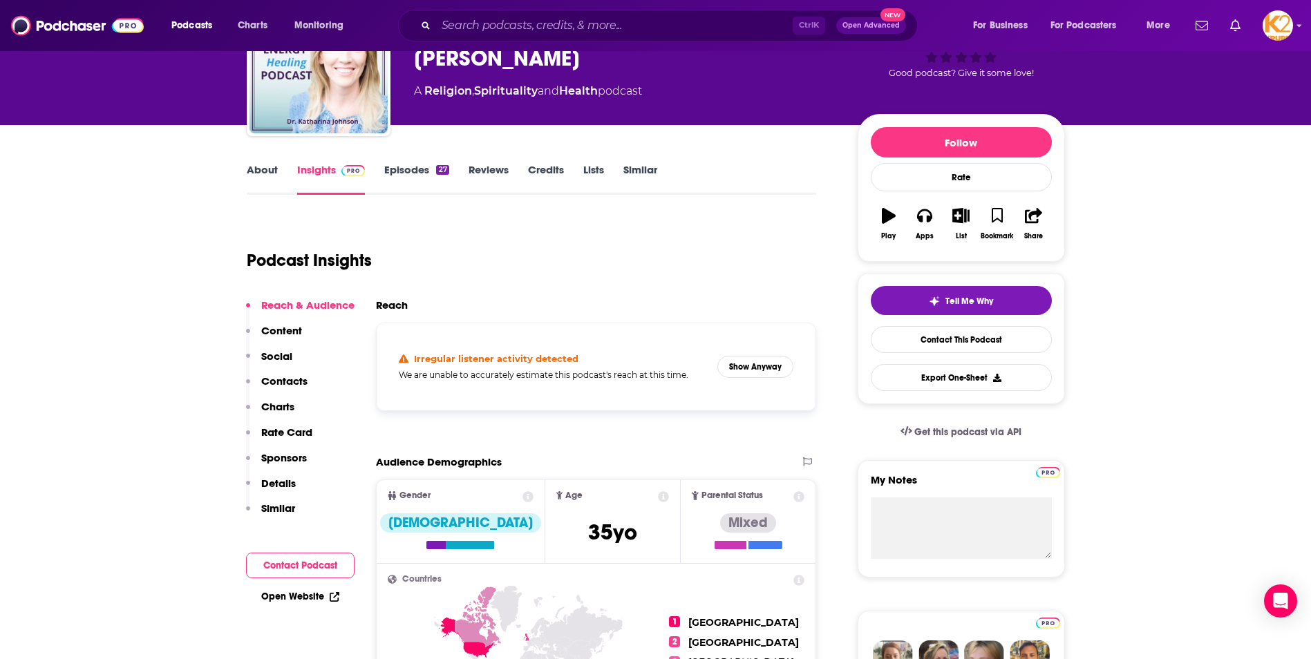
scroll to position [207, 0]
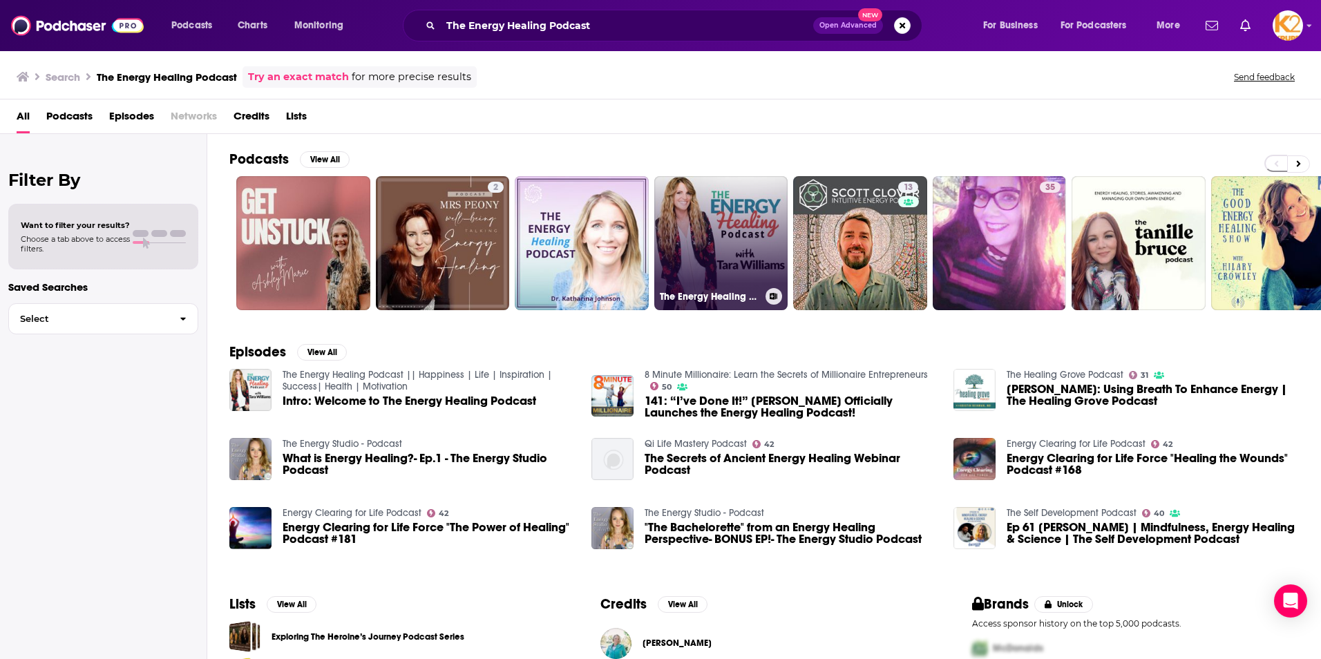
click at [717, 220] on link "The Energy Healing Podcast || Happiness | Life | Inspiration | Success| Health …" at bounding box center [721, 243] width 134 height 134
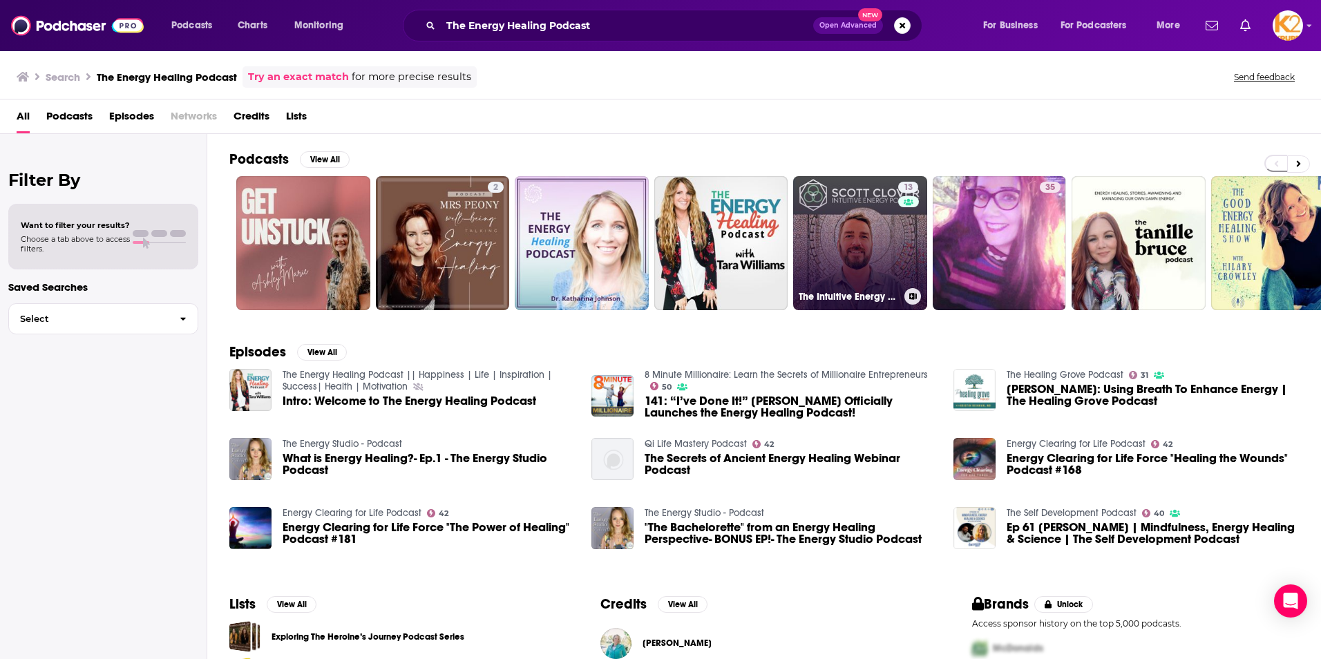
click at [851, 227] on link "13 The Intuitive Energy Podcast - Intuition, Healing, & Psychic Stuff" at bounding box center [860, 243] width 134 height 134
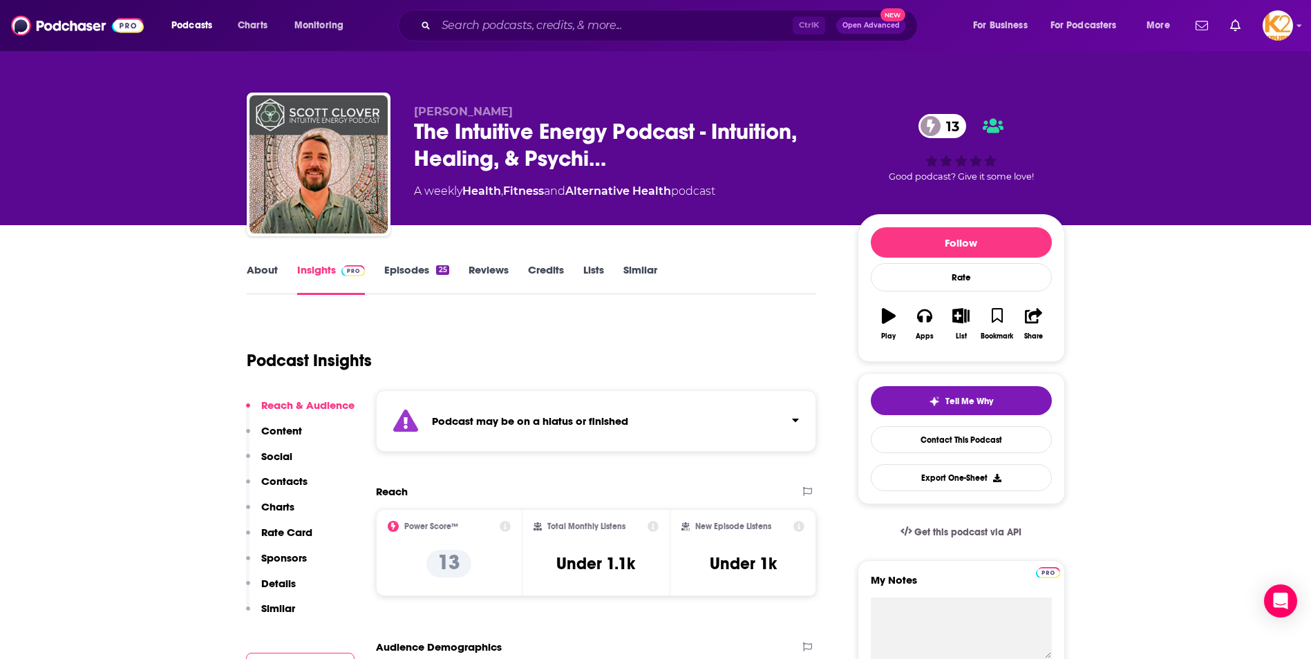
click at [249, 277] on link "About" at bounding box center [262, 279] width 31 height 32
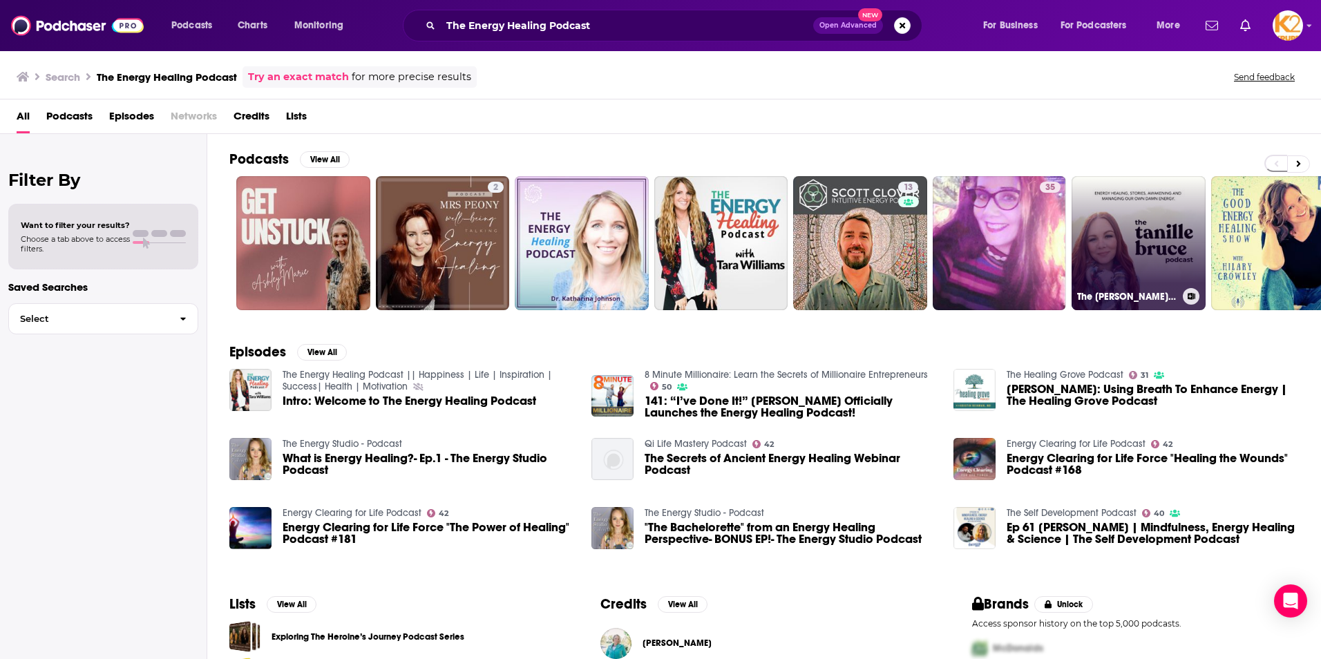
click at [1089, 224] on link "The [PERSON_NAME] Podcast | Energy Healing, Stories, Awakening and Managing Our…" at bounding box center [1139, 243] width 134 height 134
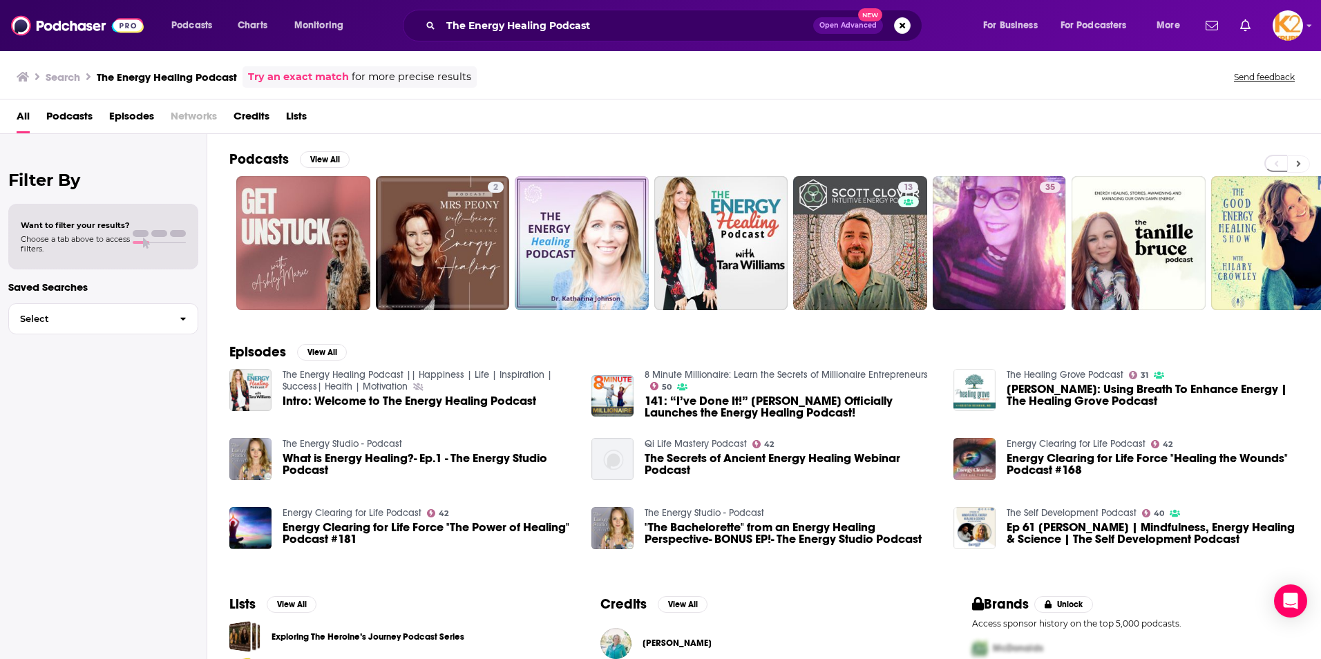
click at [1305, 164] on button at bounding box center [1298, 163] width 23 height 17
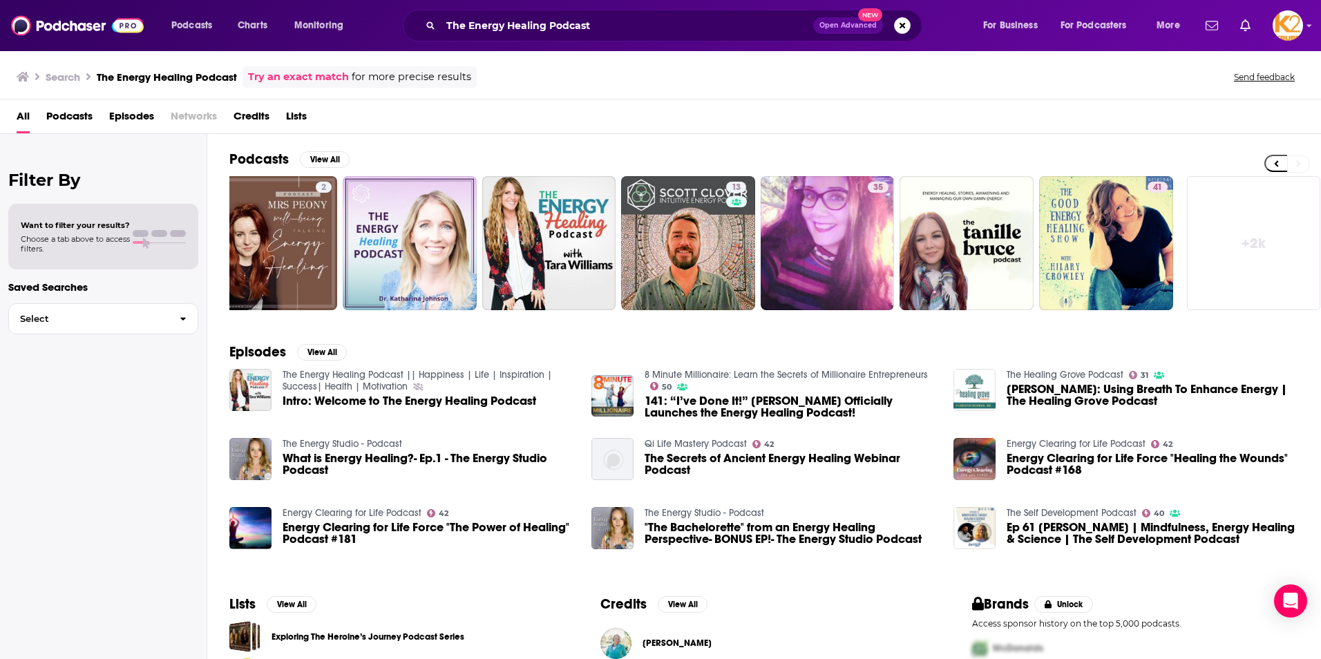
scroll to position [0, 178]
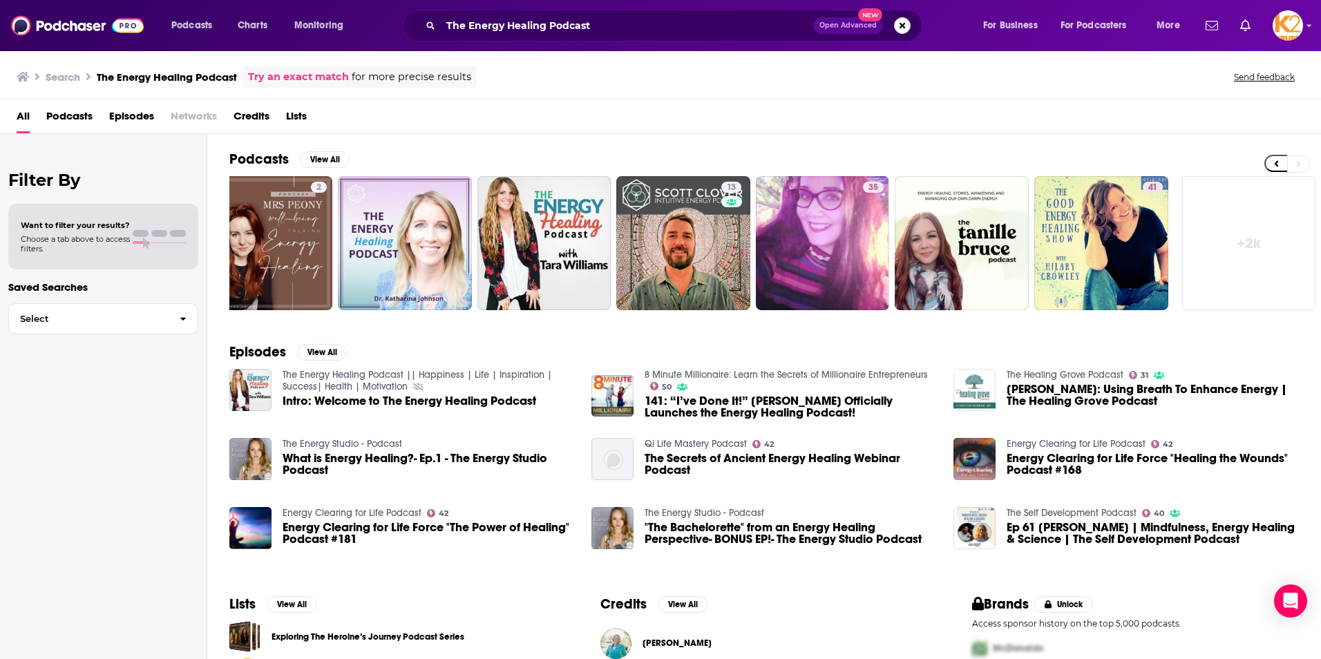
click at [1273, 237] on link "+ 2k" at bounding box center [1249, 243] width 134 height 134
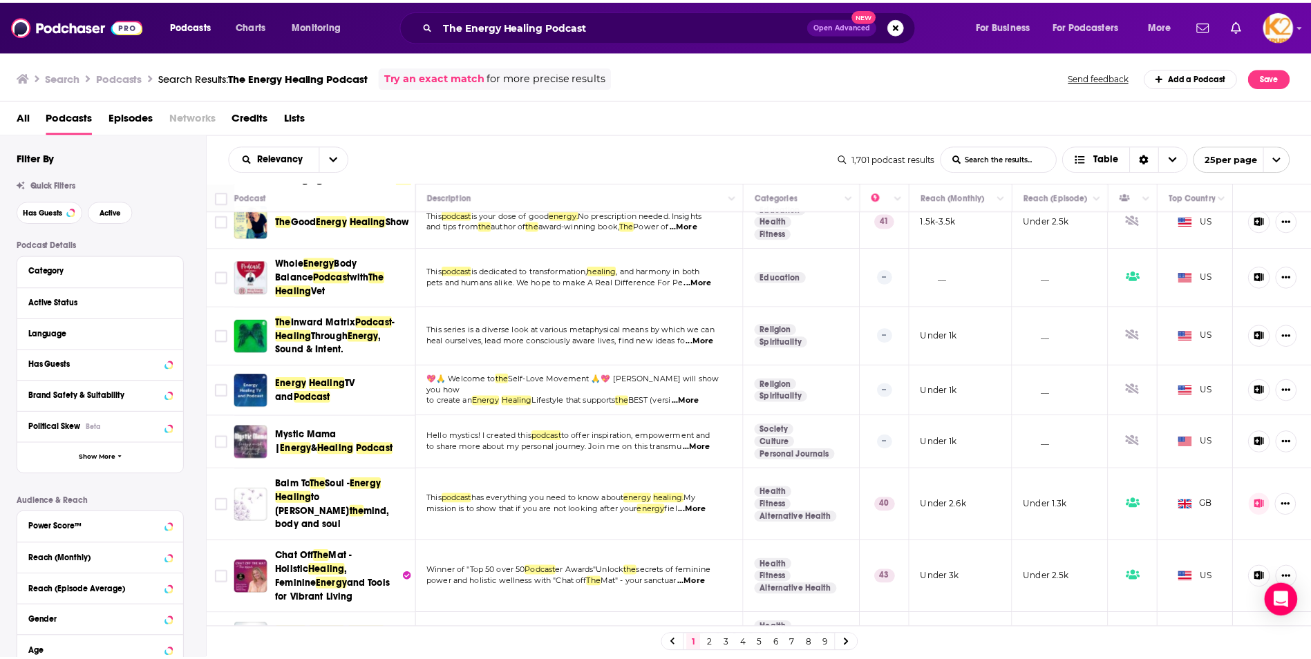
scroll to position [415, 0]
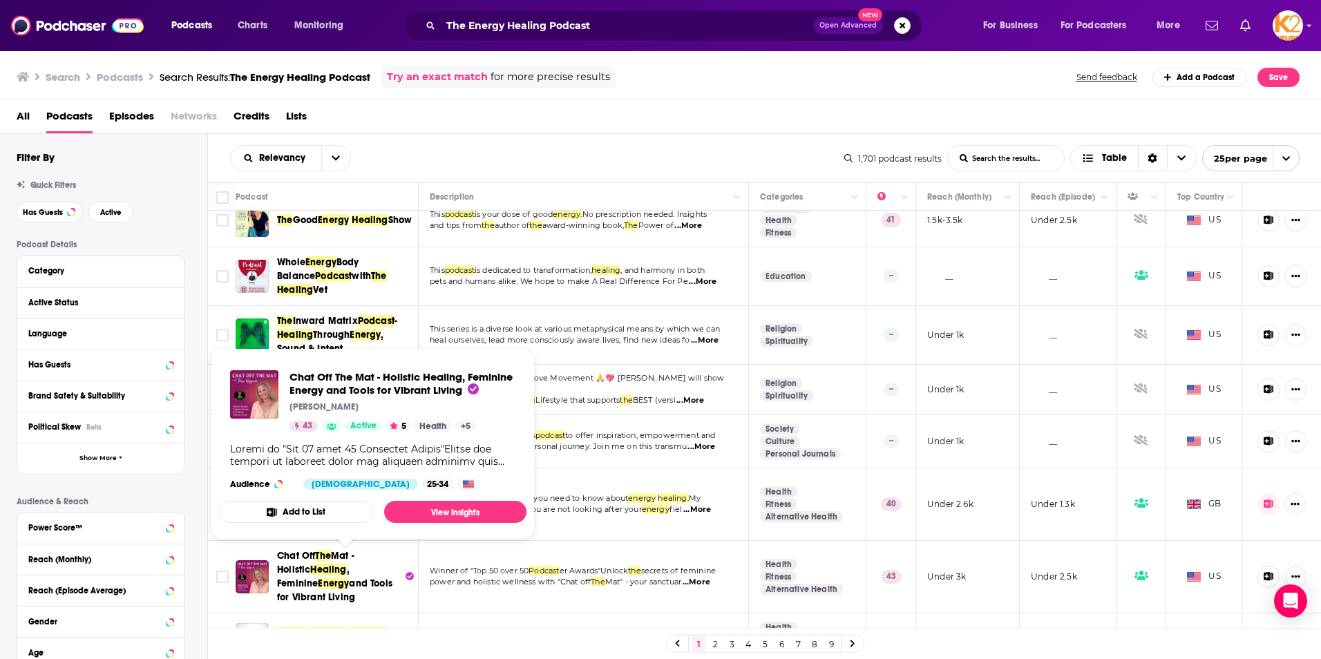
click at [379, 555] on span "Chat Off The Mat - Holistic Healing , Feminine Energy and Tools for Vibrant Liv…" at bounding box center [339, 576] width 125 height 55
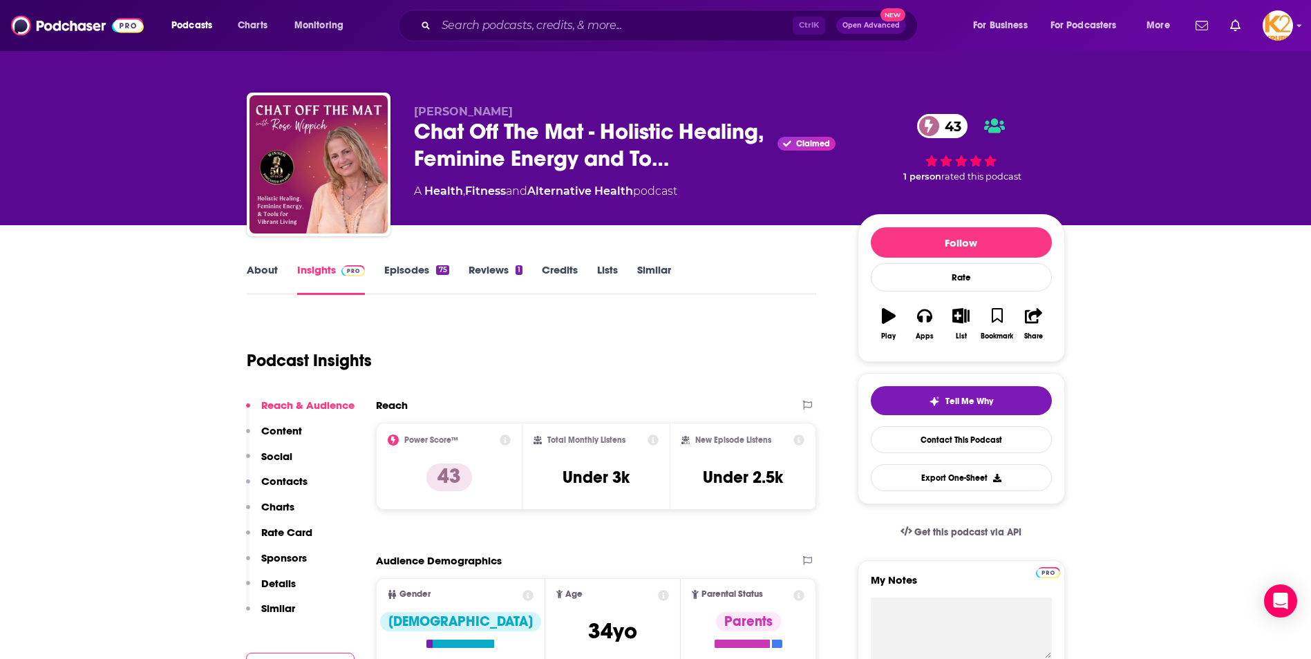
click at [294, 479] on p "Contacts" at bounding box center [284, 481] width 46 height 13
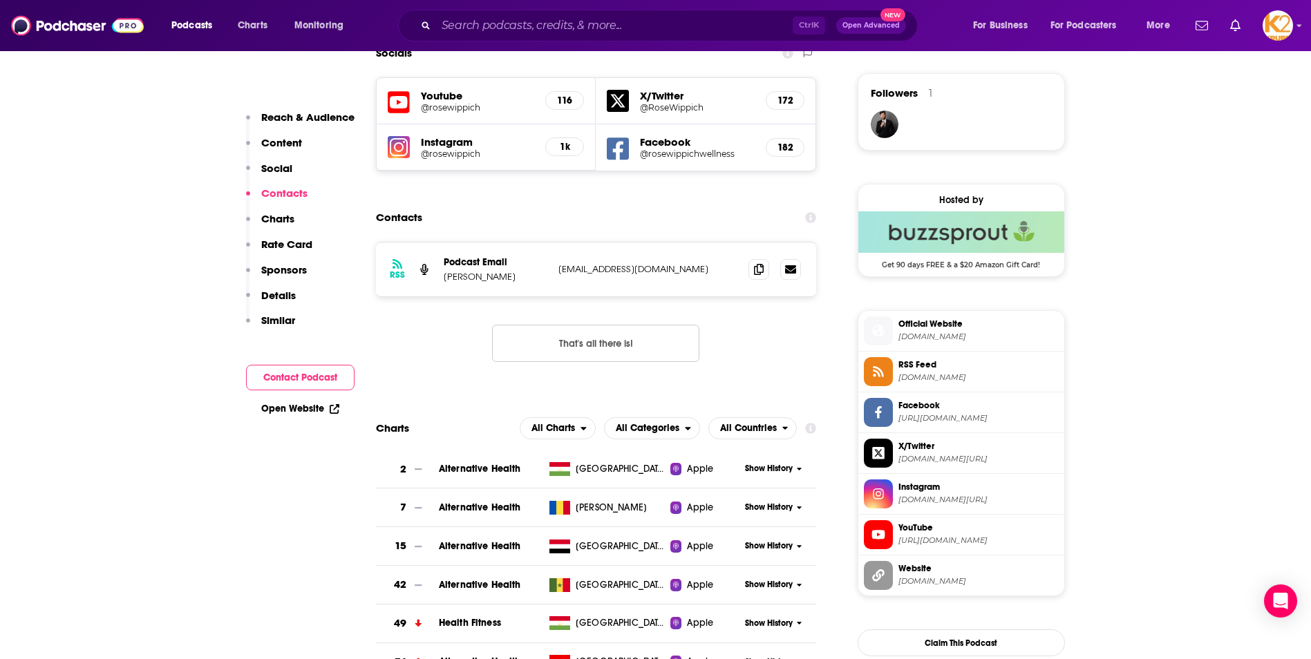
scroll to position [1001, 0]
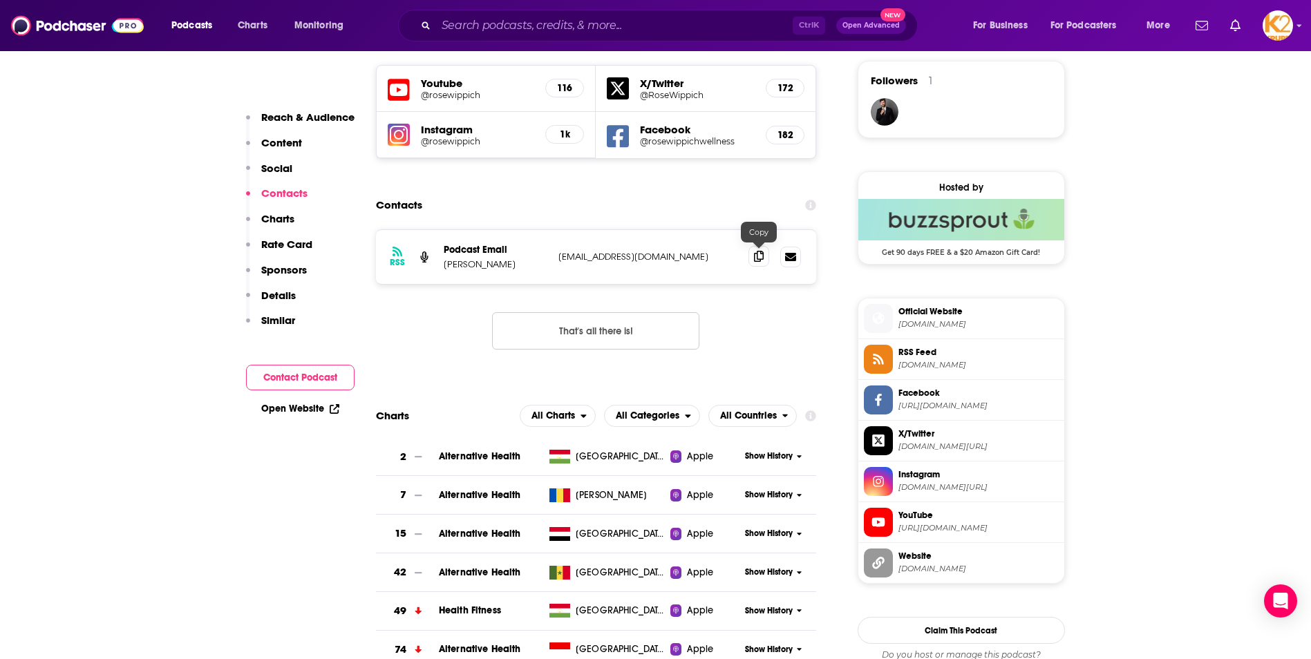
click at [759, 260] on icon at bounding box center [759, 256] width 10 height 11
